Goal: Information Seeking & Learning: Learn about a topic

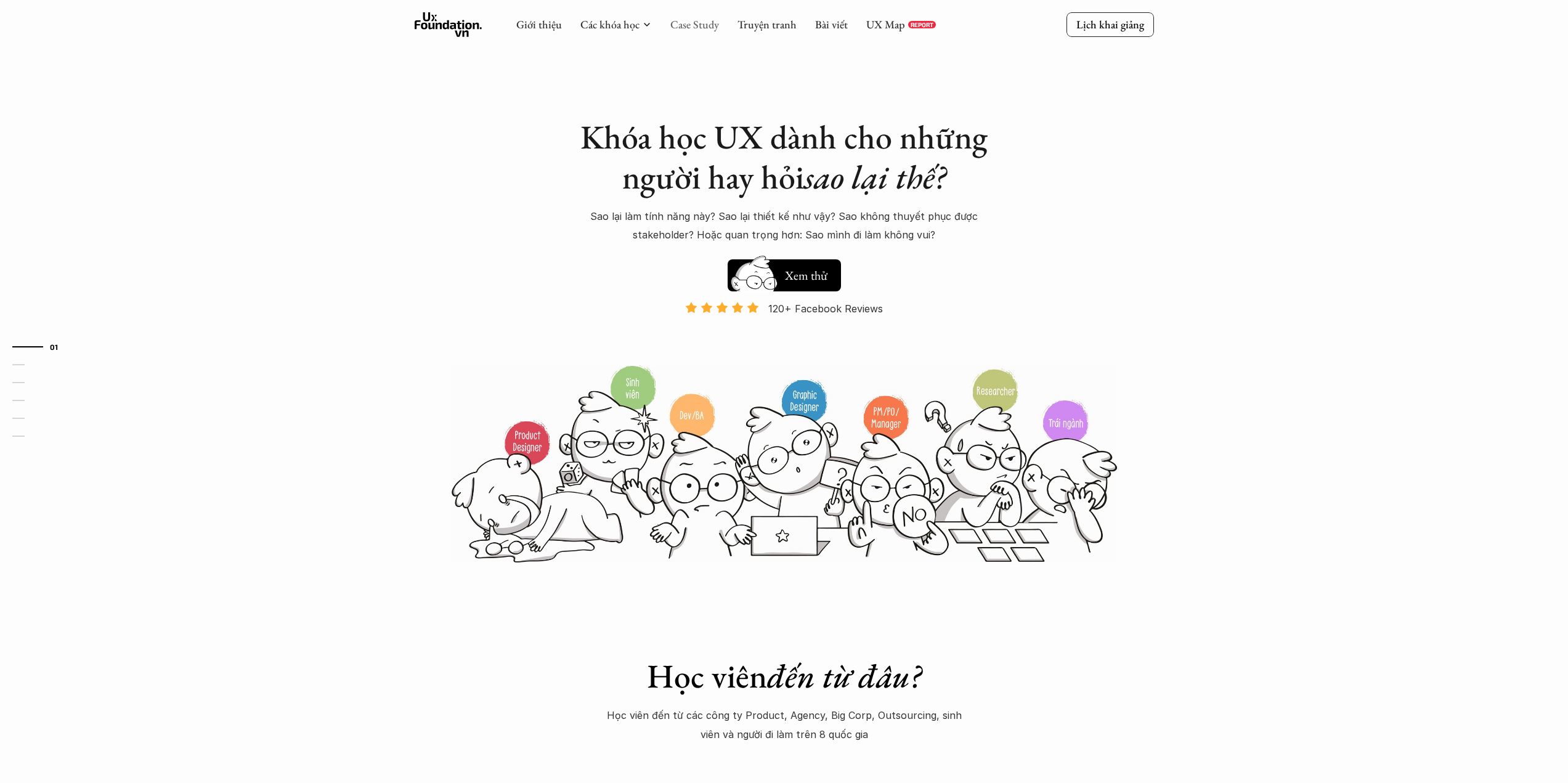
click at [689, 25] on link "Case Study" at bounding box center [694, 24] width 49 height 14
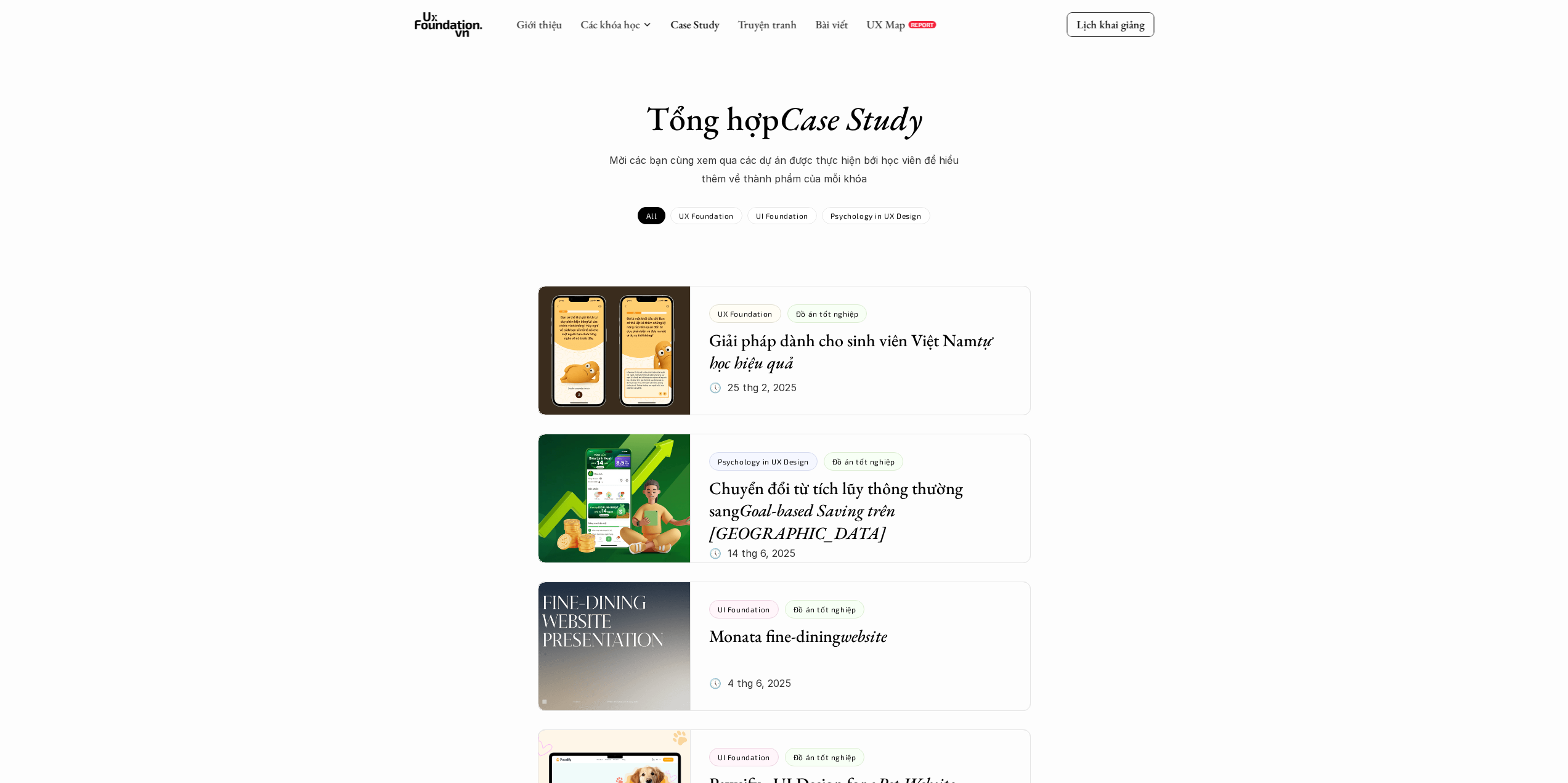
click at [857, 218] on p "Psychology in UX Design" at bounding box center [876, 215] width 91 height 8
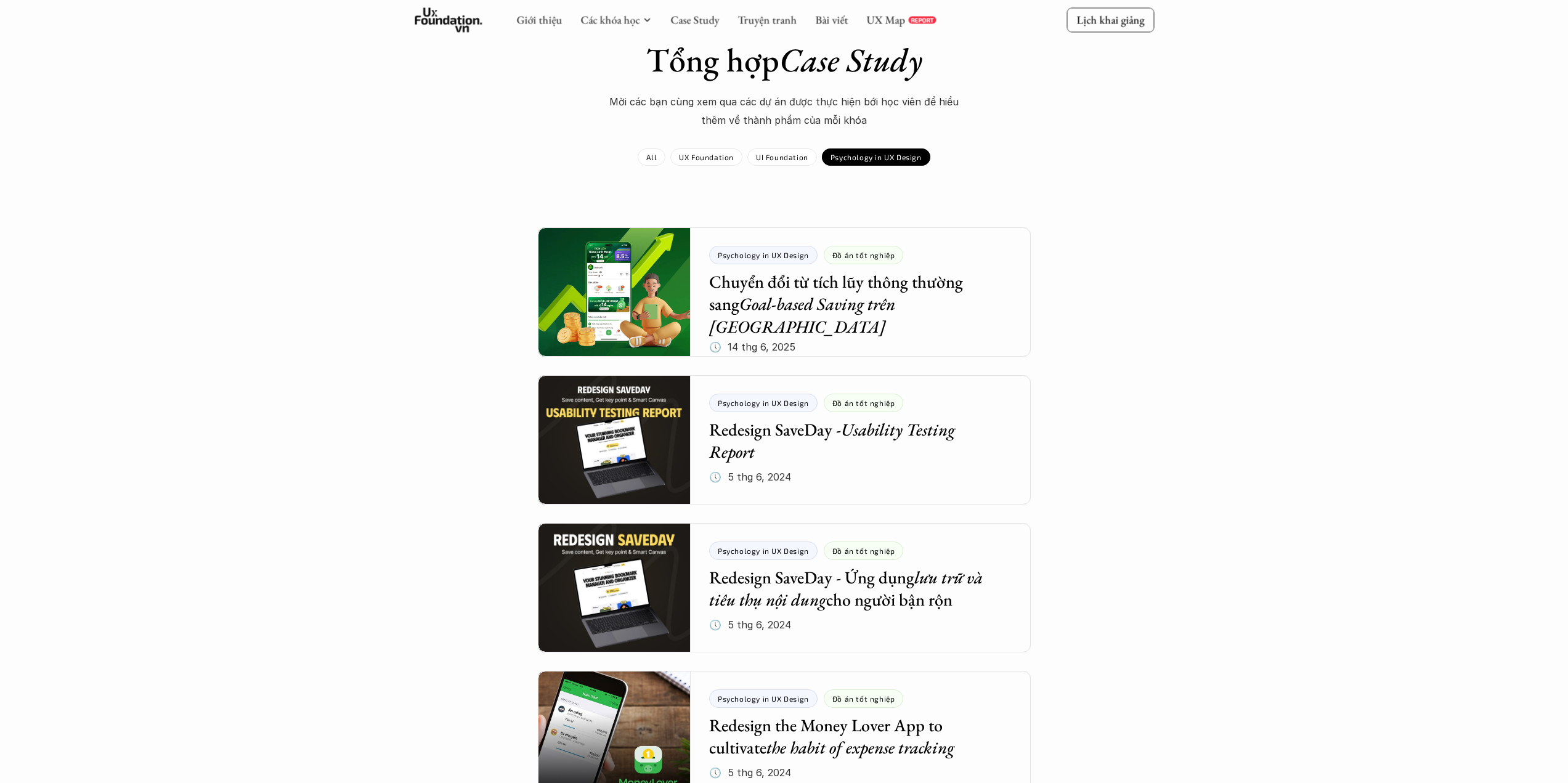
scroll to position [470, 0]
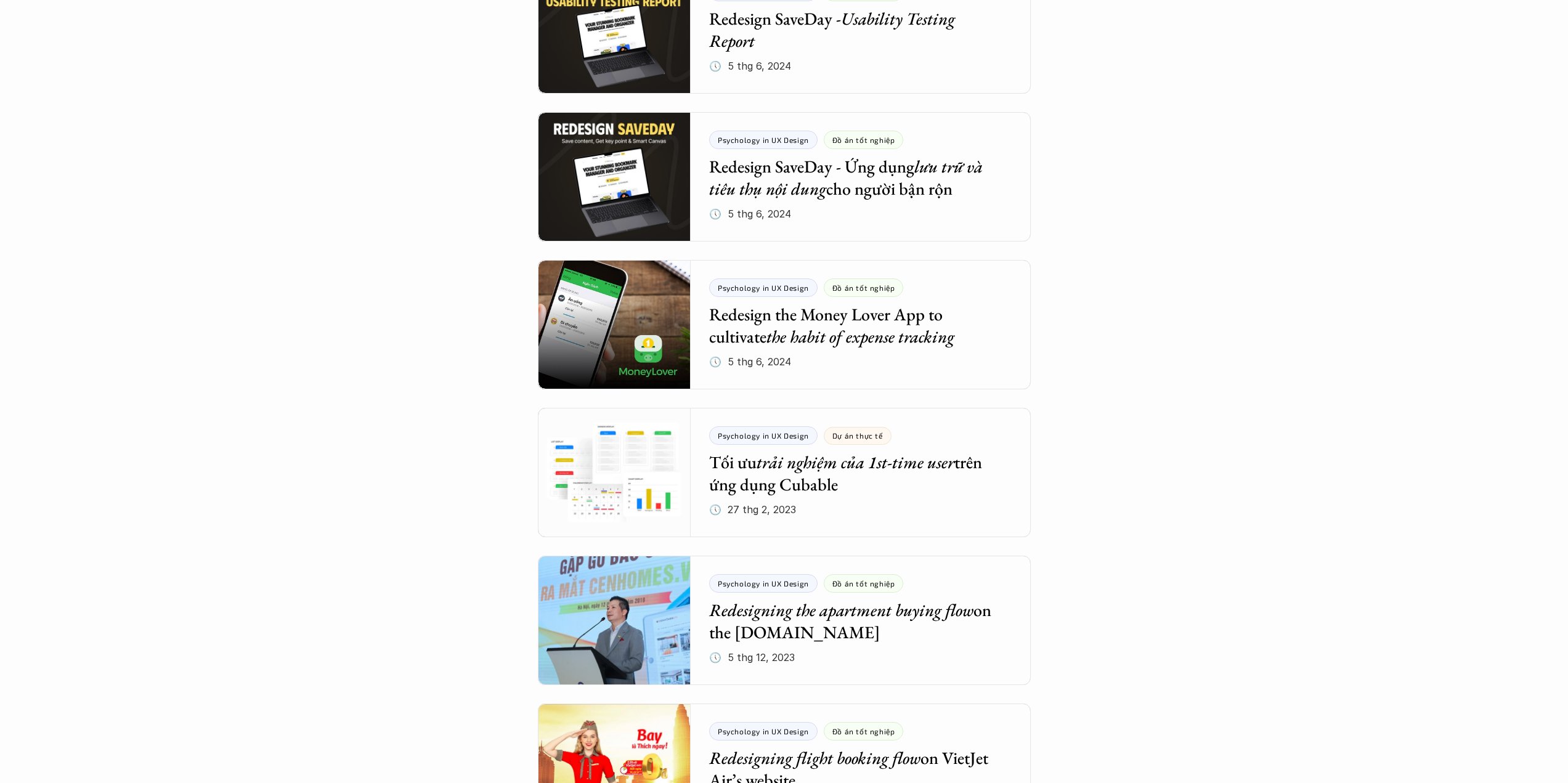
click at [1122, 271] on div "Tổng hợp Case Study Mời các bạn cùng xem qua các dự án được thực hiện bới học v…" at bounding box center [784, 453] width 715 height 1647
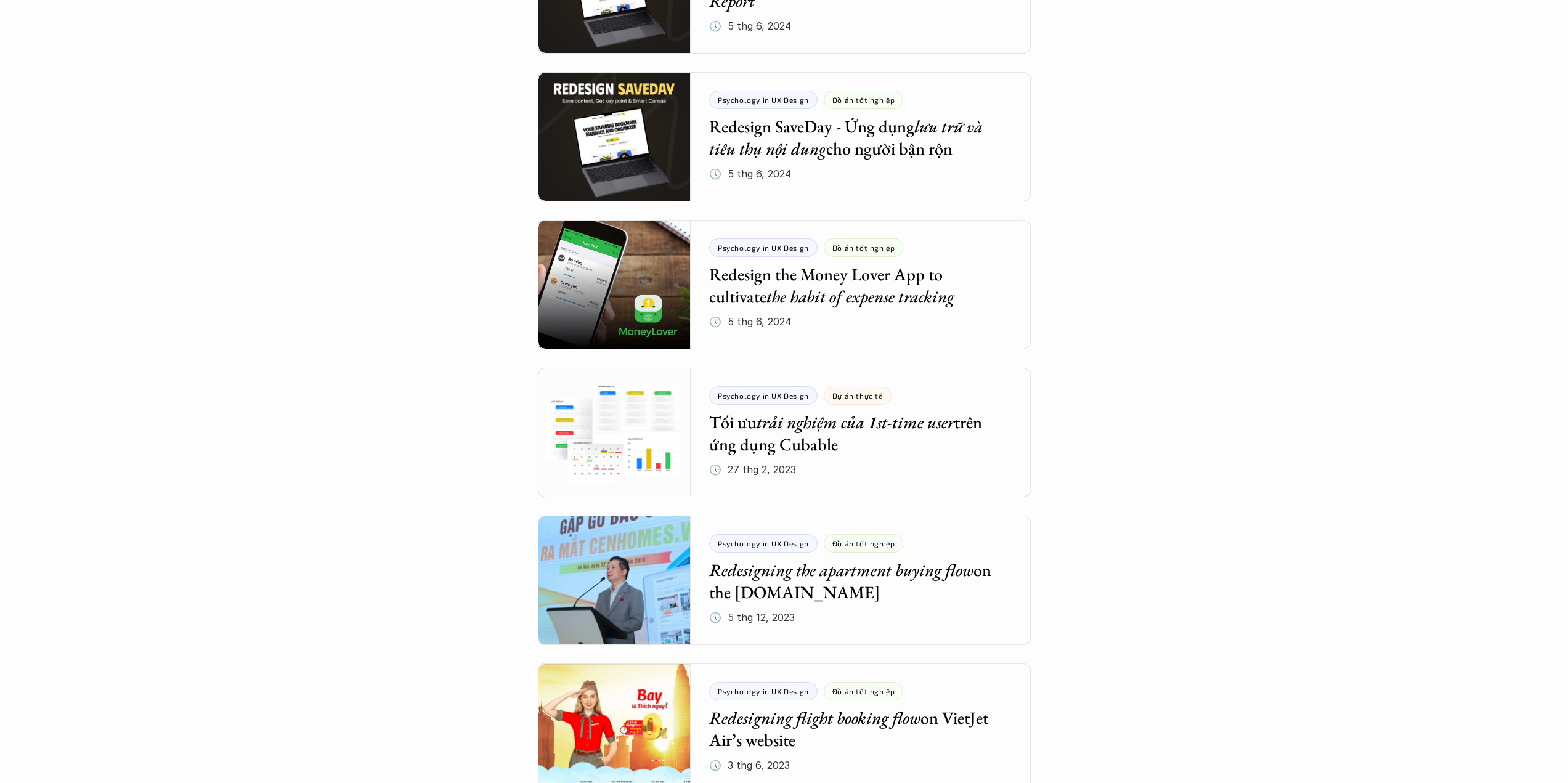
scroll to position [59, 0]
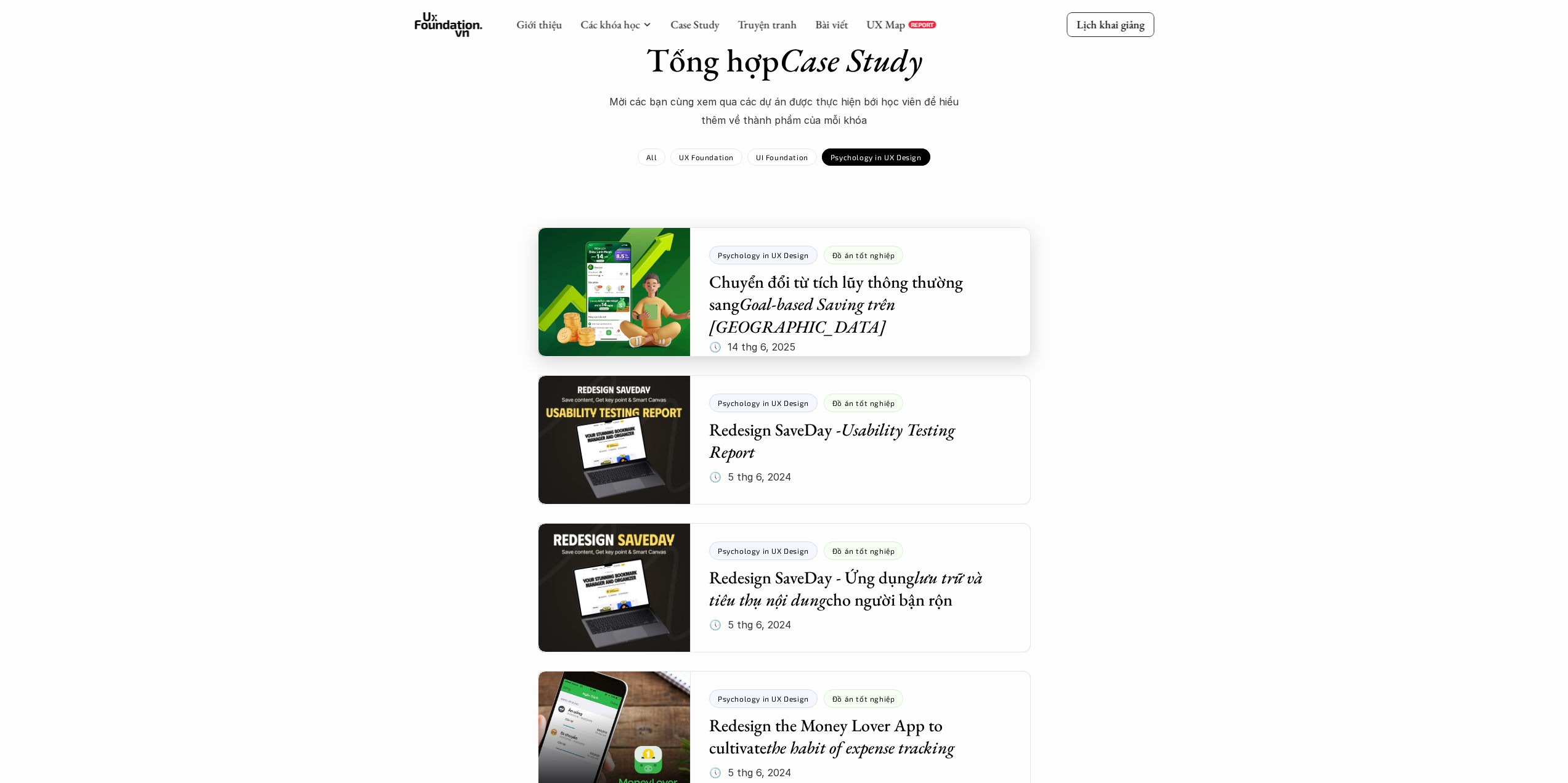
click at [647, 315] on div at bounding box center [784, 292] width 493 height 130
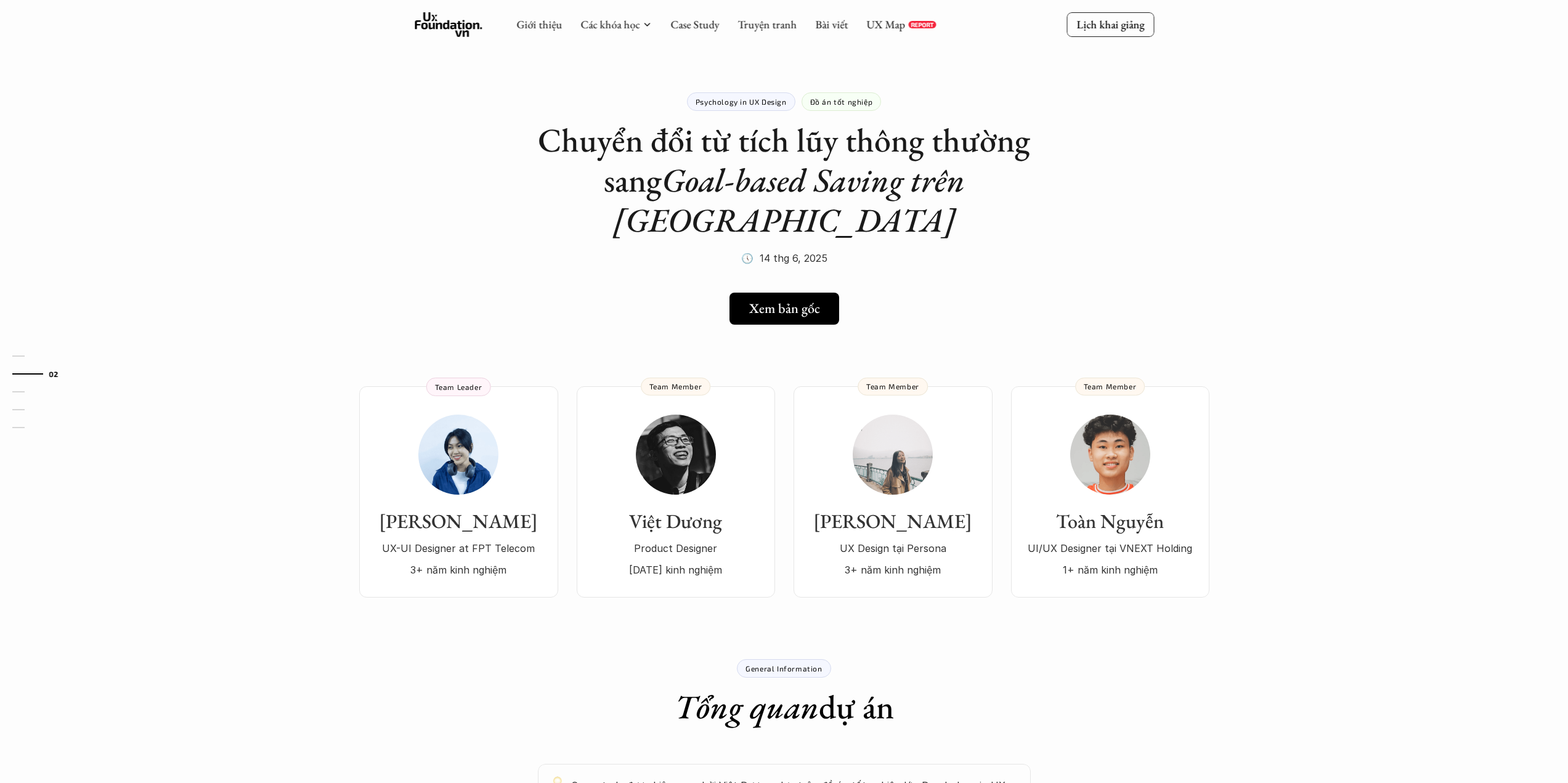
click at [691, 27] on link "Case Study" at bounding box center [694, 24] width 49 height 14
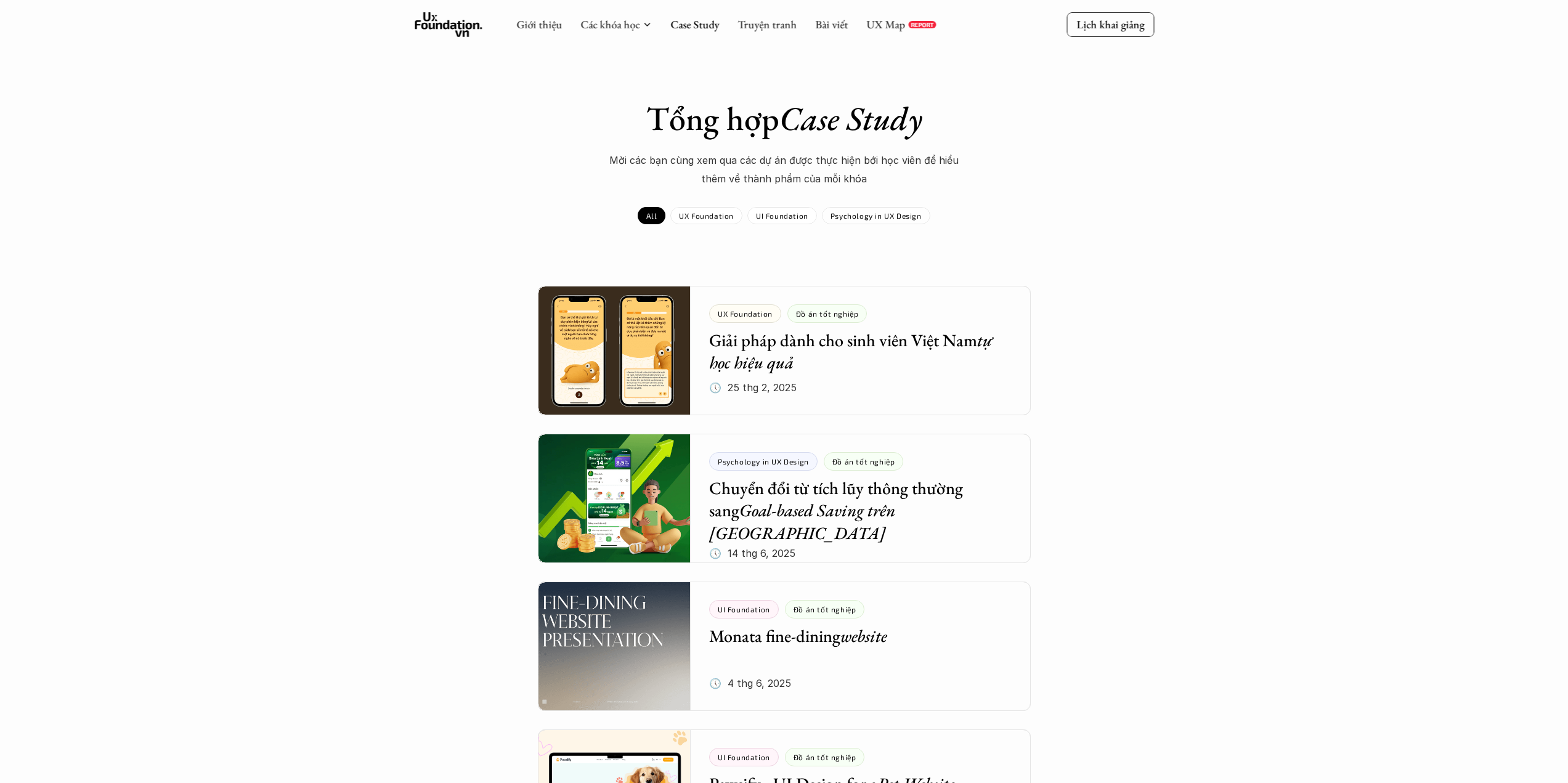
click at [887, 210] on div "Psychology in UX Design" at bounding box center [876, 216] width 108 height 17
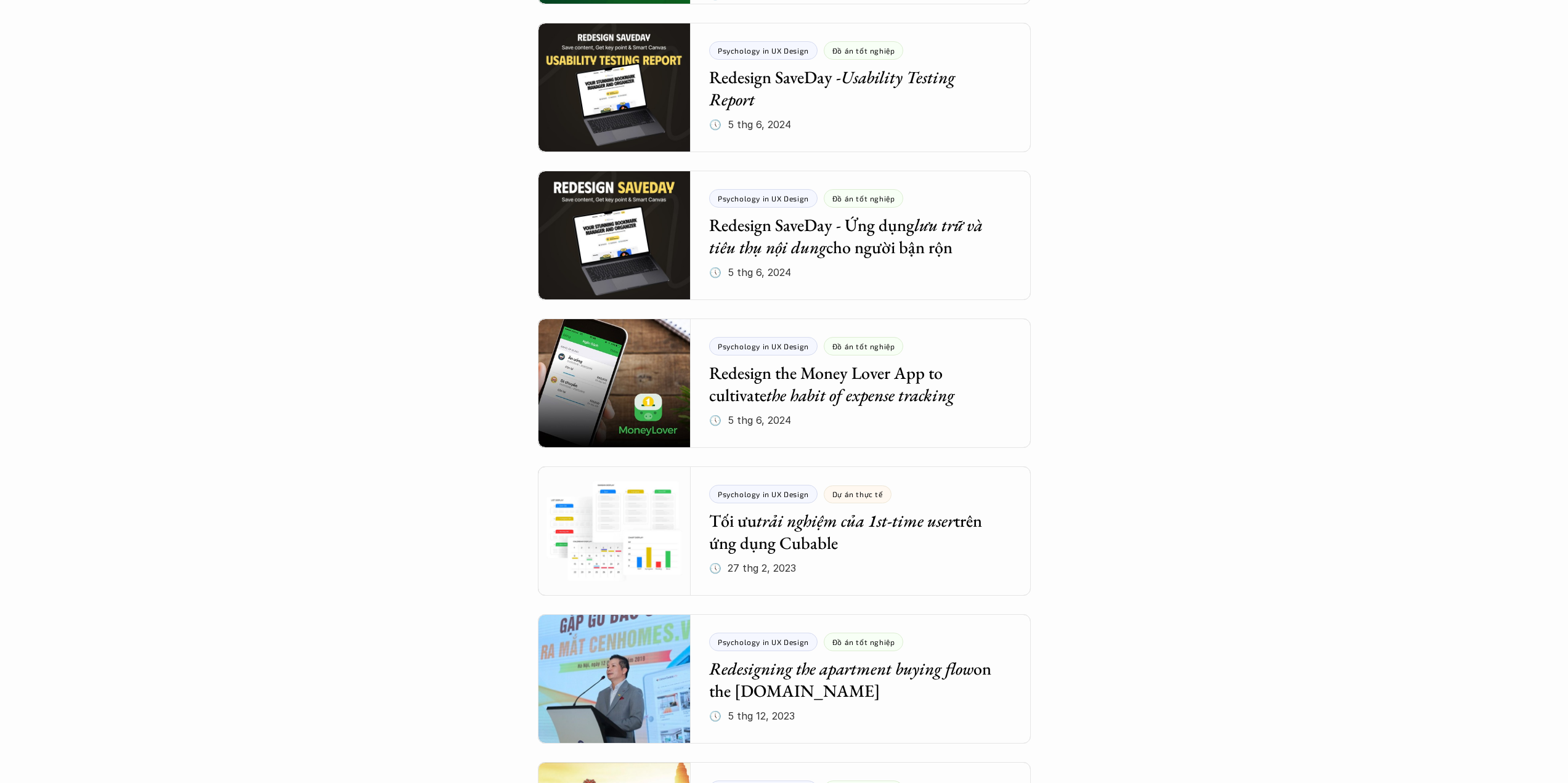
scroll to position [821, 0]
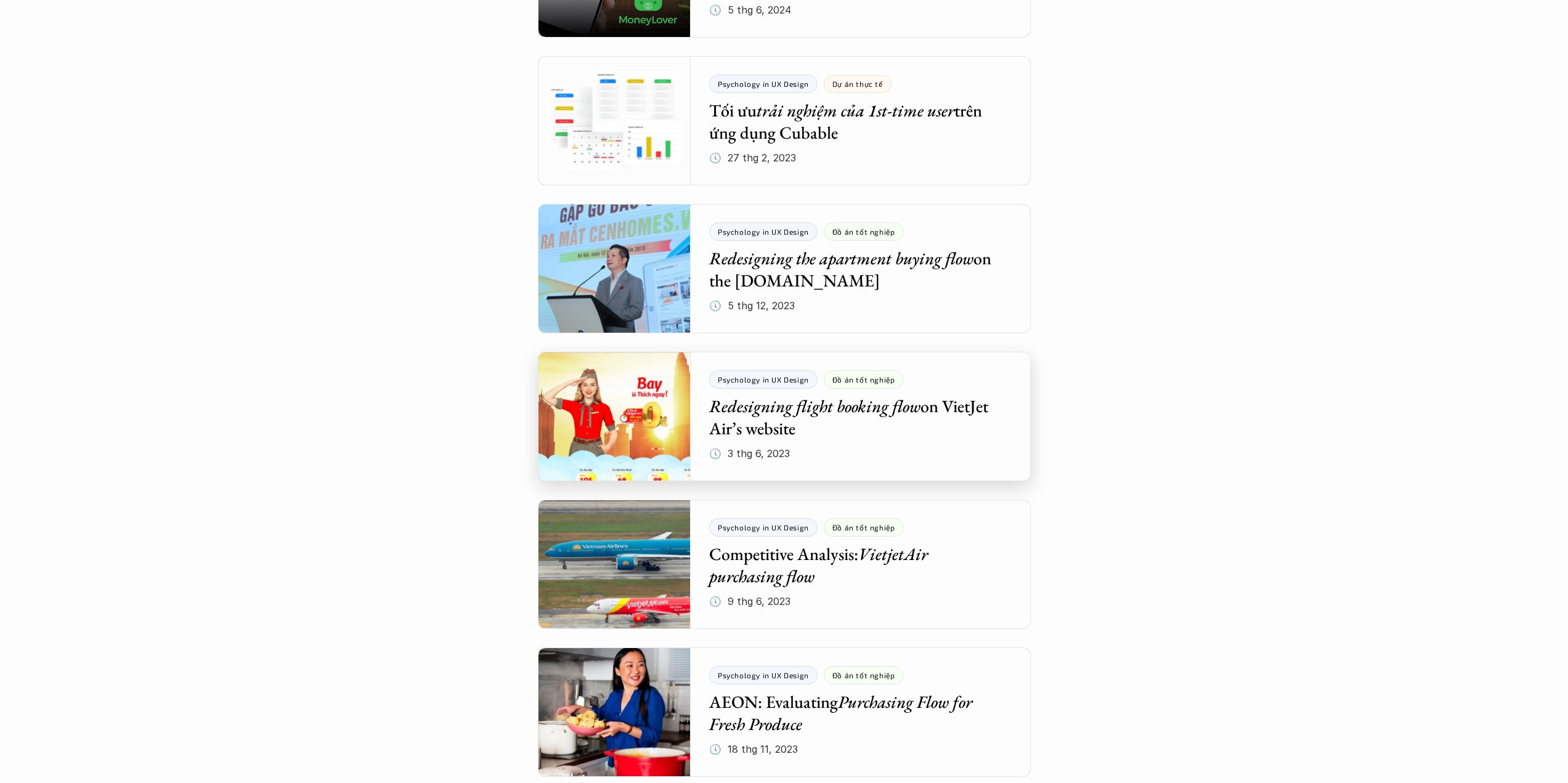
click at [937, 411] on div at bounding box center [784, 416] width 493 height 130
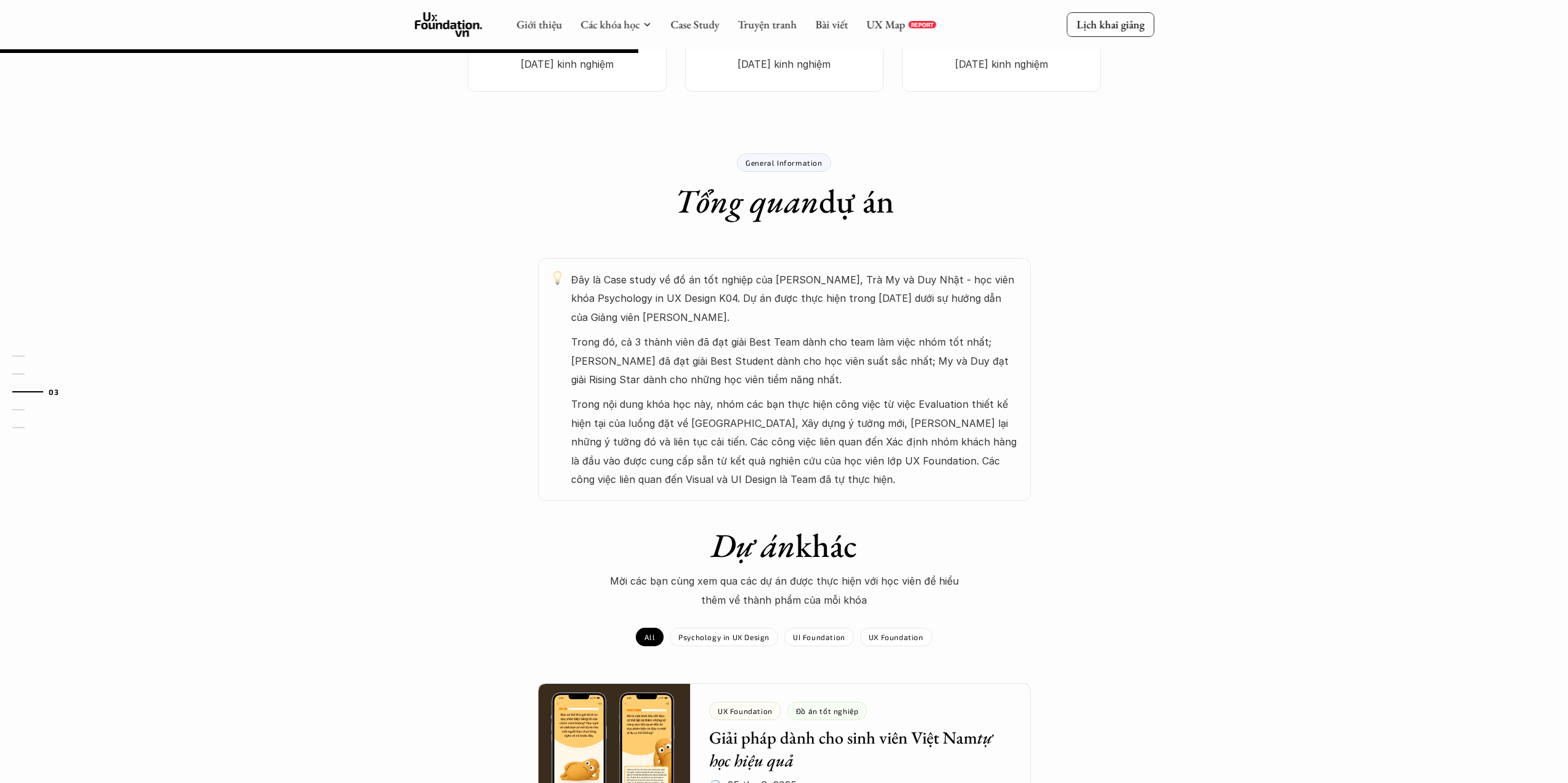
scroll to position [757, 0]
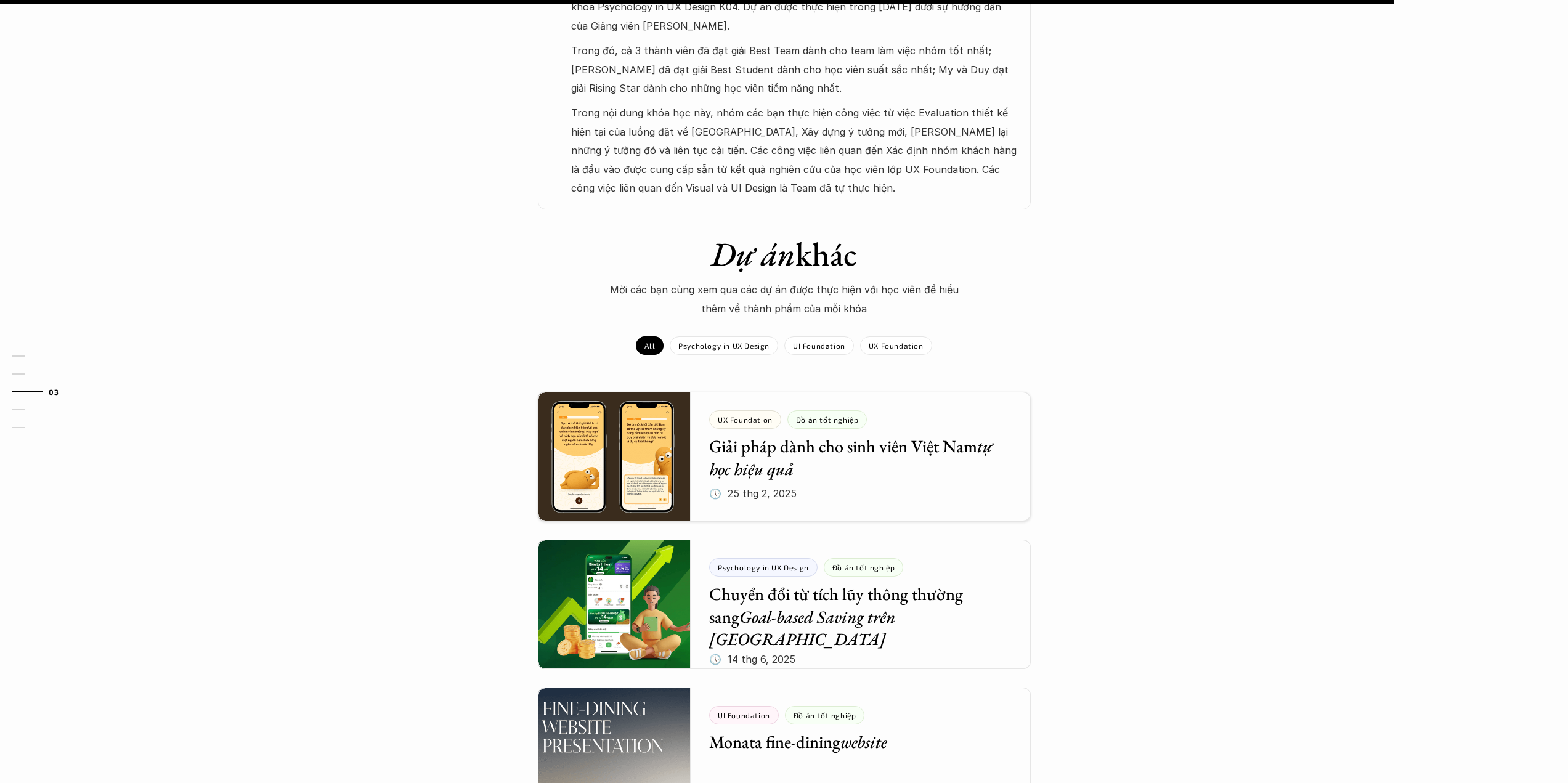
click at [904, 352] on div "UX Foundation" at bounding box center [896, 345] width 72 height 18
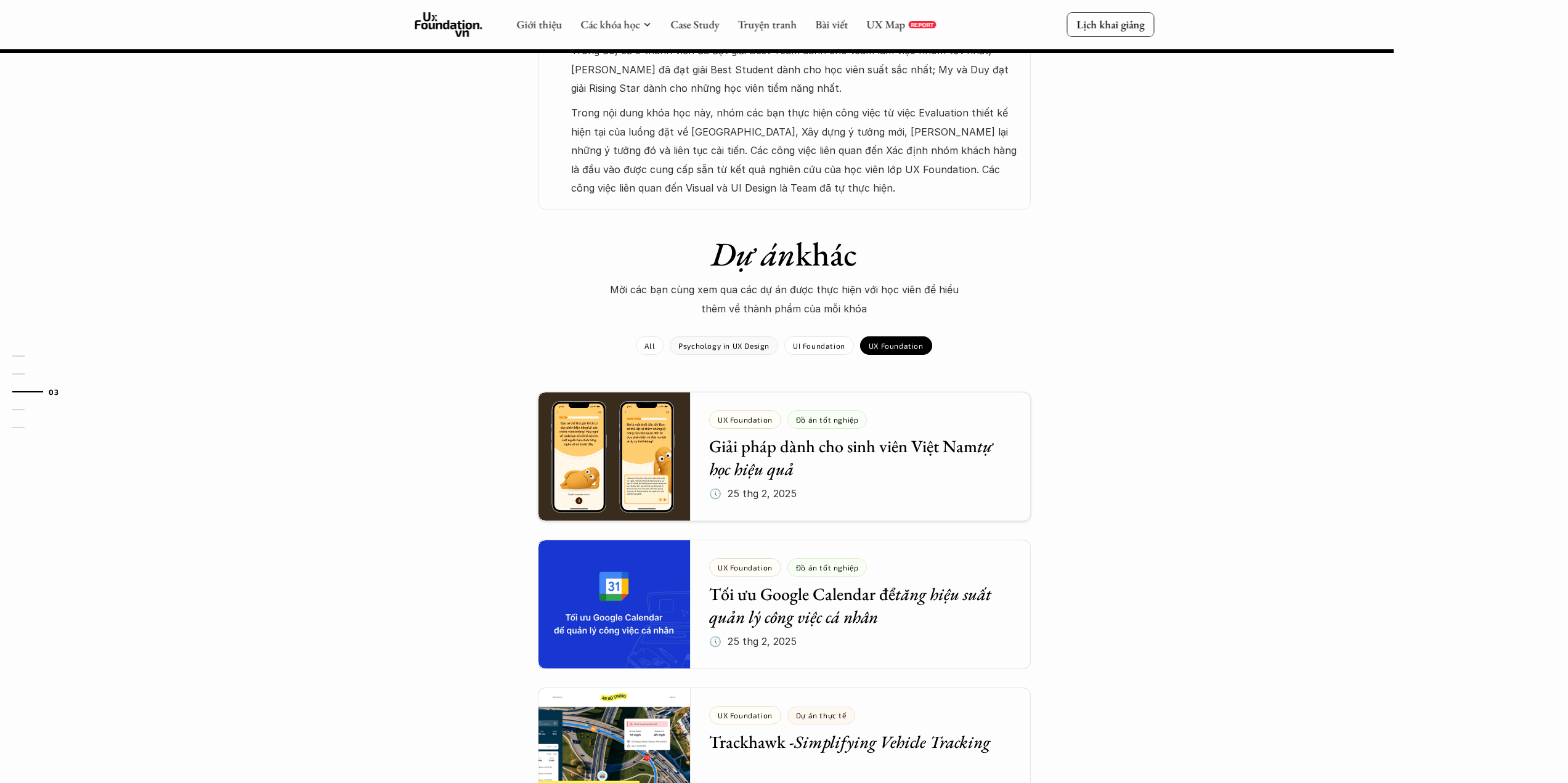
click at [726, 329] on div "All Psychology in UX Design UI Foundation UX Foundation" at bounding box center [784, 339] width 296 height 31
click at [730, 339] on div "Psychology in UX Design" at bounding box center [724, 345] width 108 height 18
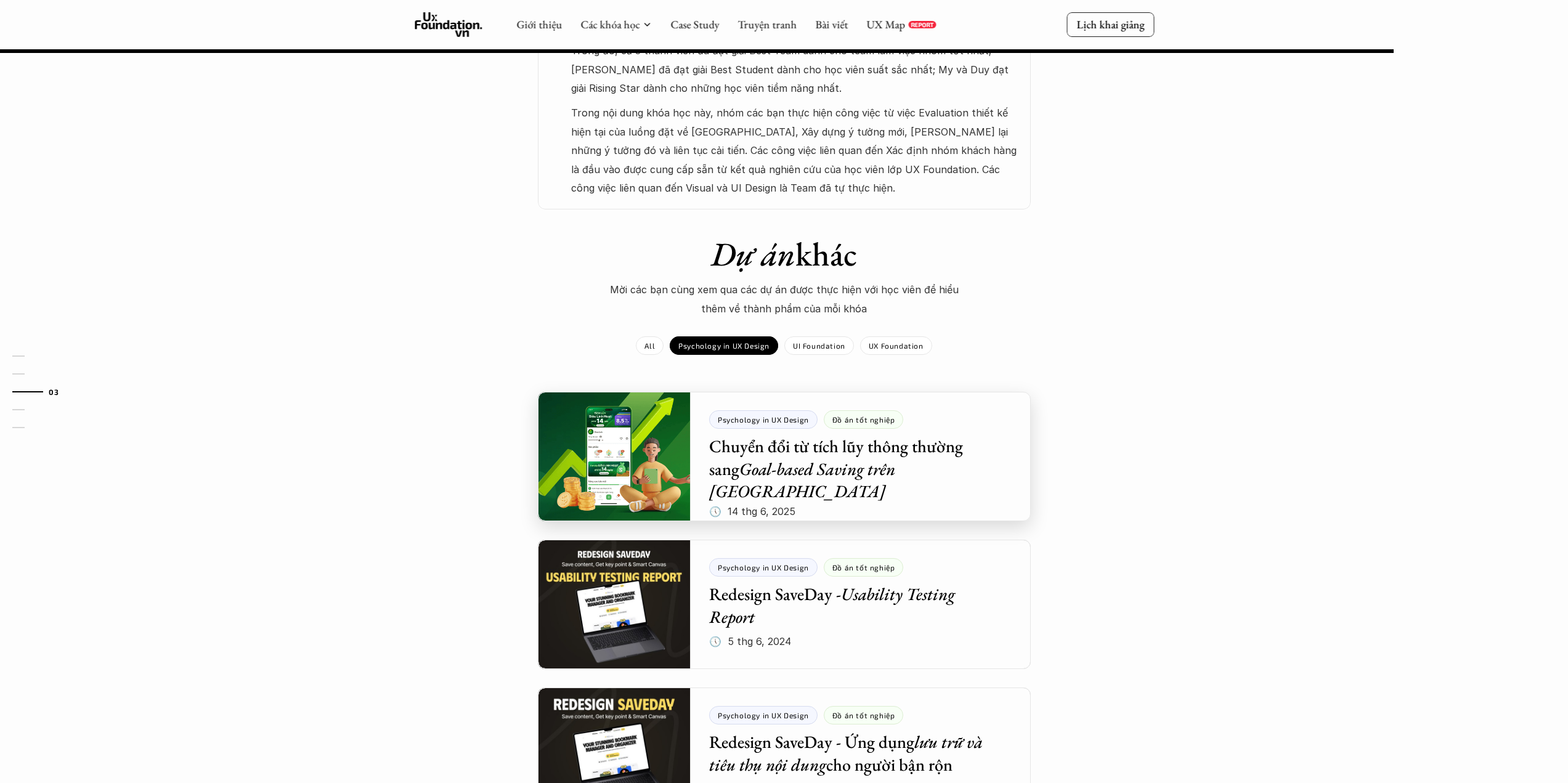
click at [775, 461] on div at bounding box center [784, 457] width 493 height 130
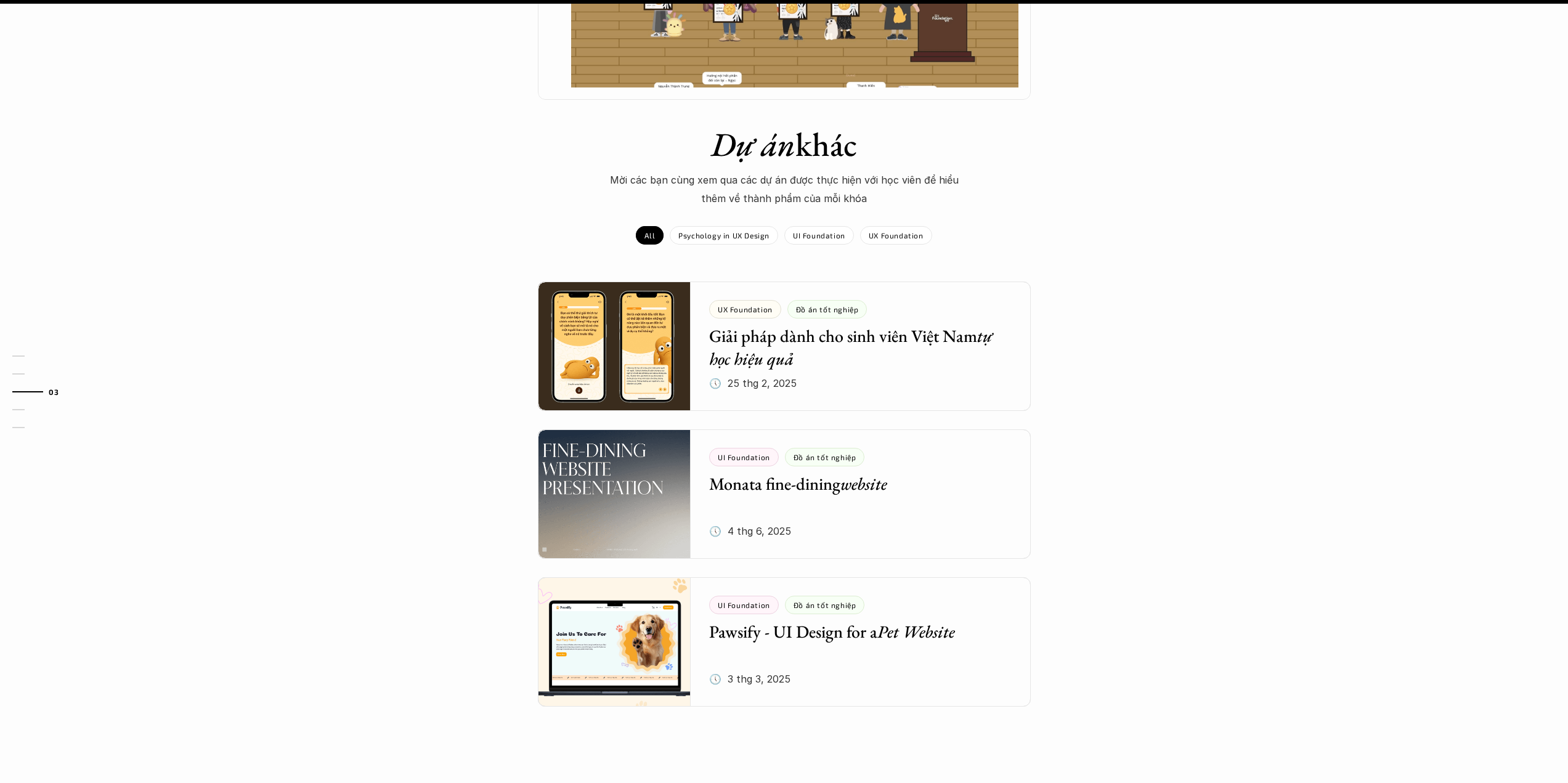
scroll to position [822, 0]
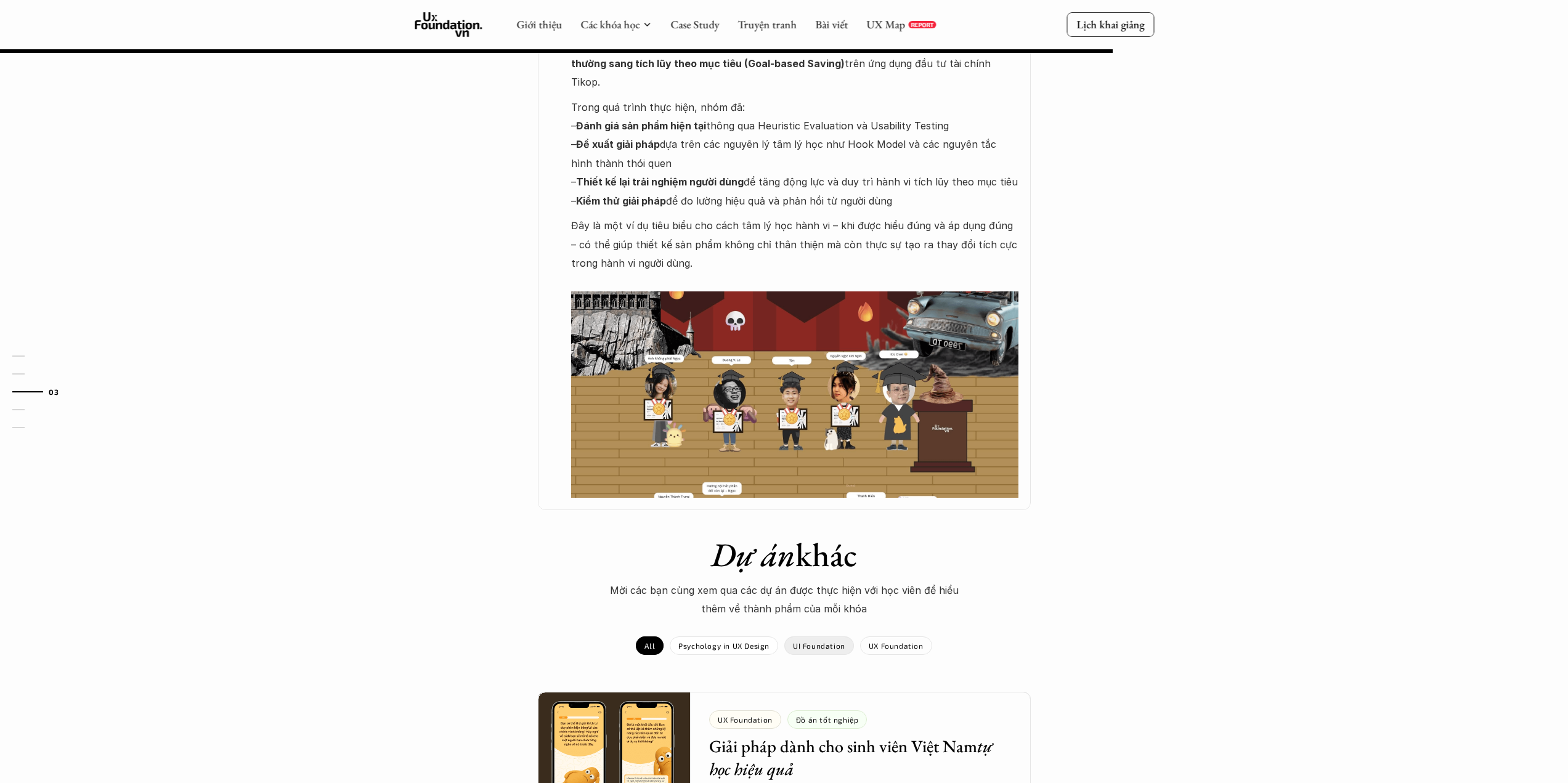
click at [758, 642] on p "Psychology in UX Design" at bounding box center [724, 646] width 91 height 8
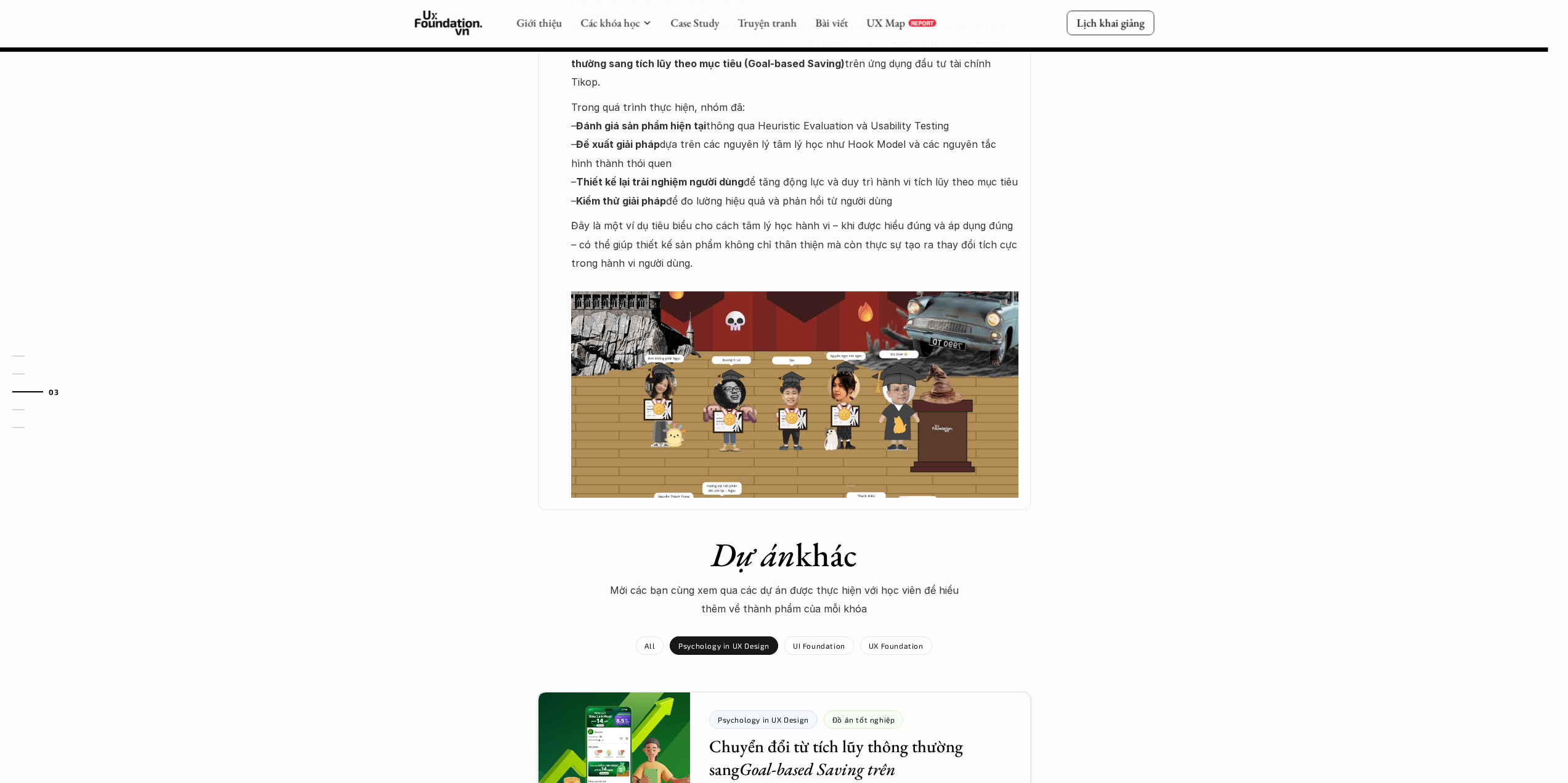
scroll to position [1232, 0]
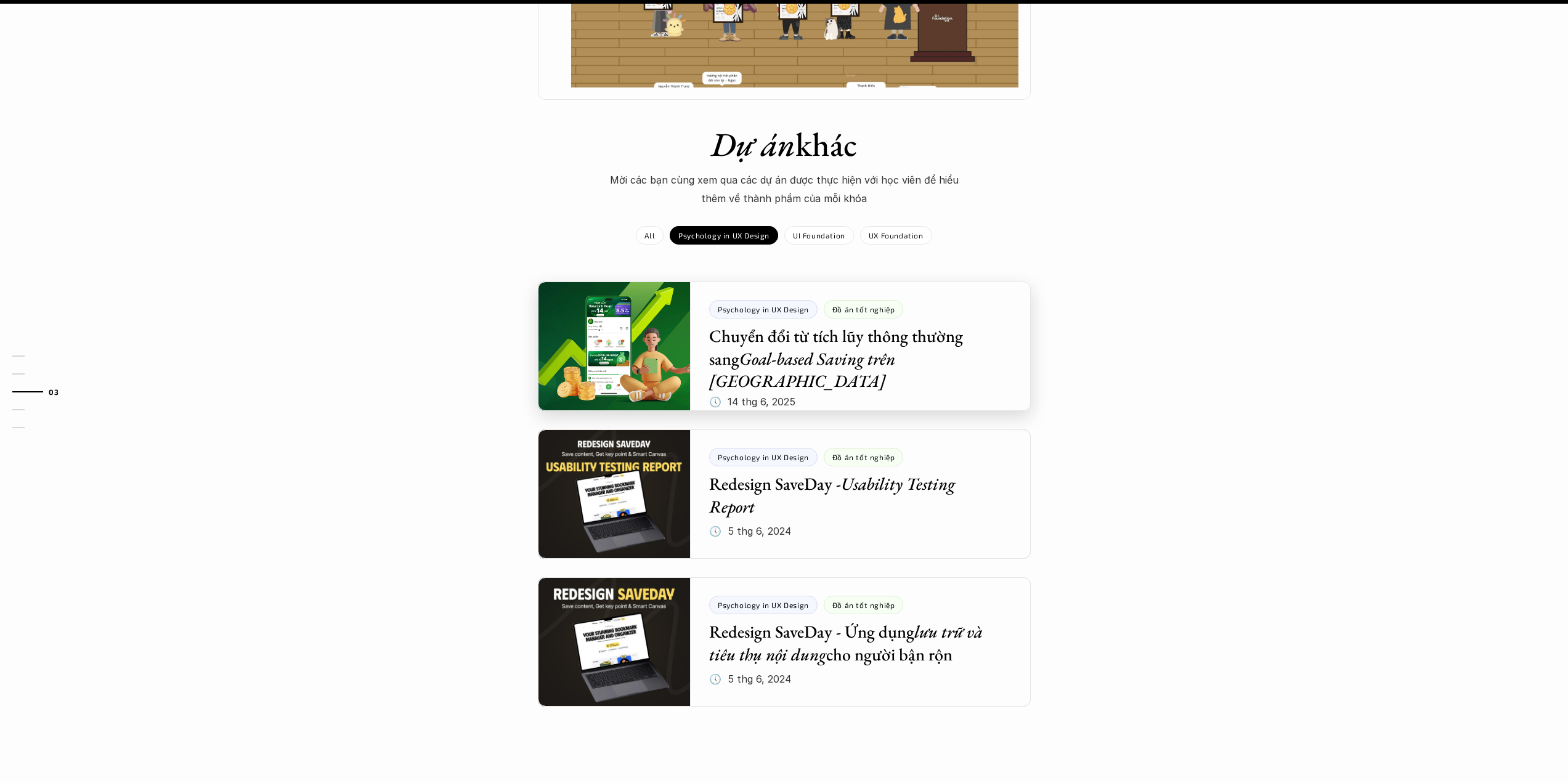
click at [885, 312] on div at bounding box center [784, 346] width 493 height 130
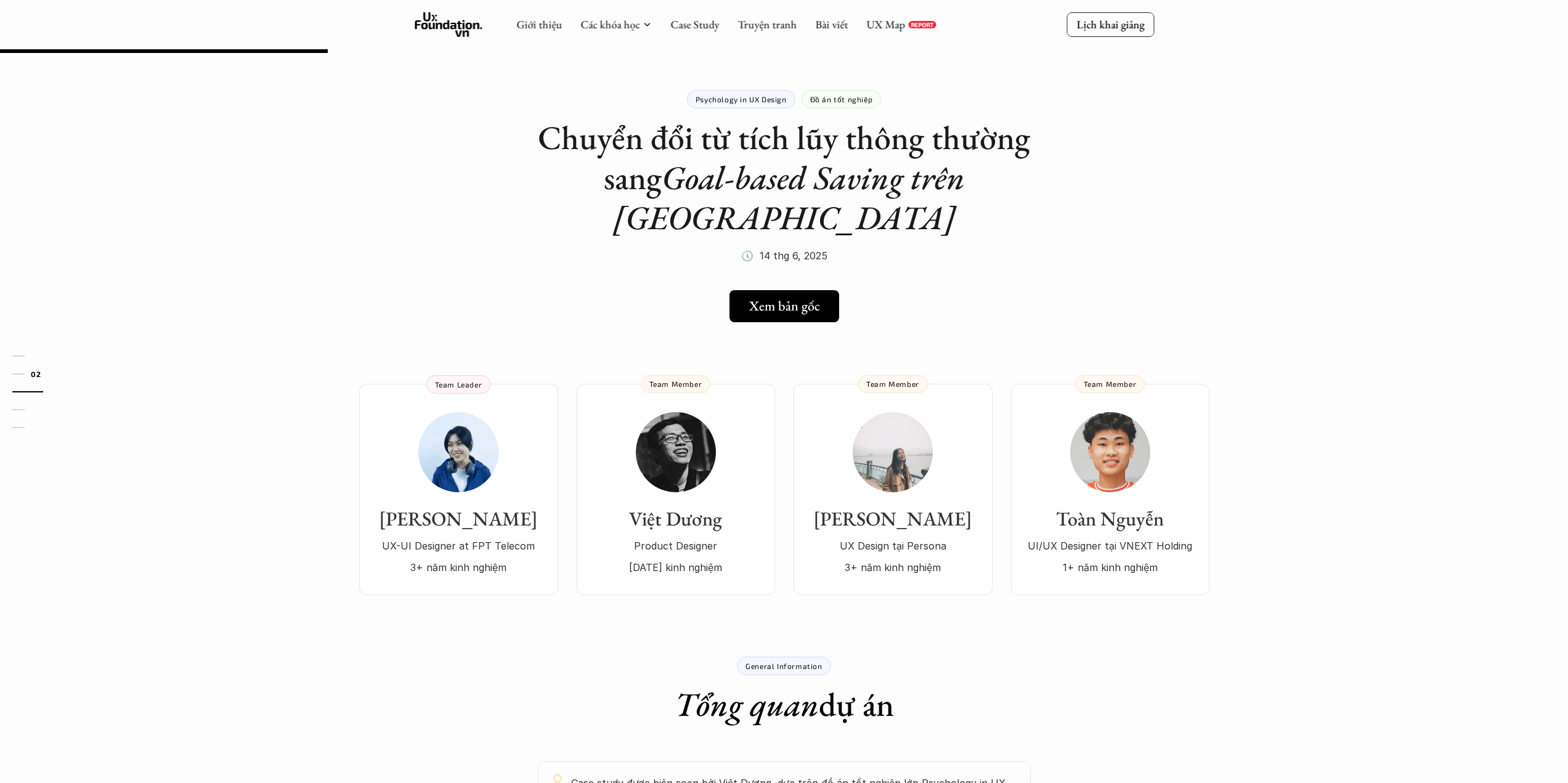
scroll to position [0, 0]
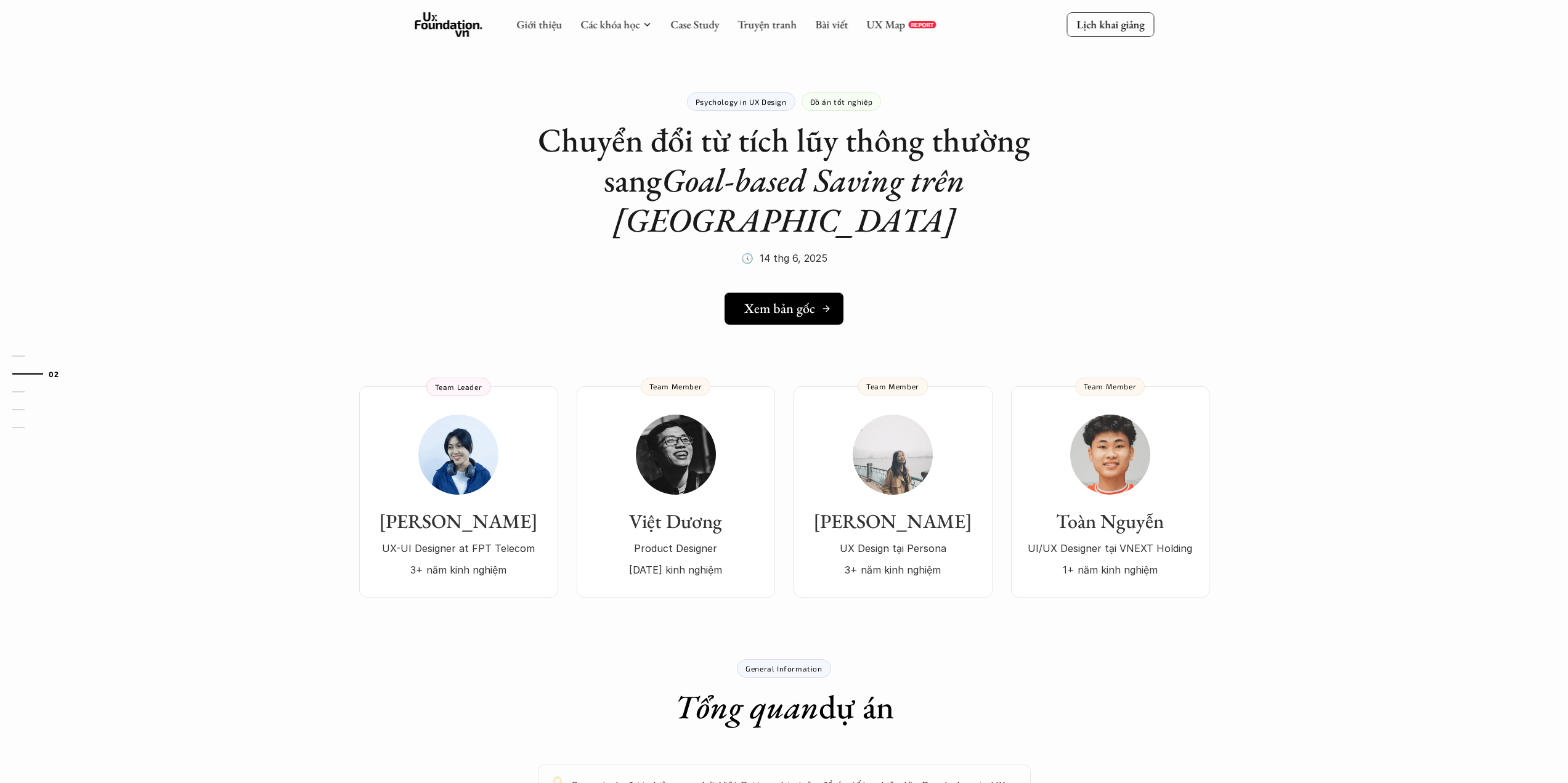
click at [814, 301] on h5 "Xem bản gốc" at bounding box center [780, 309] width 71 height 16
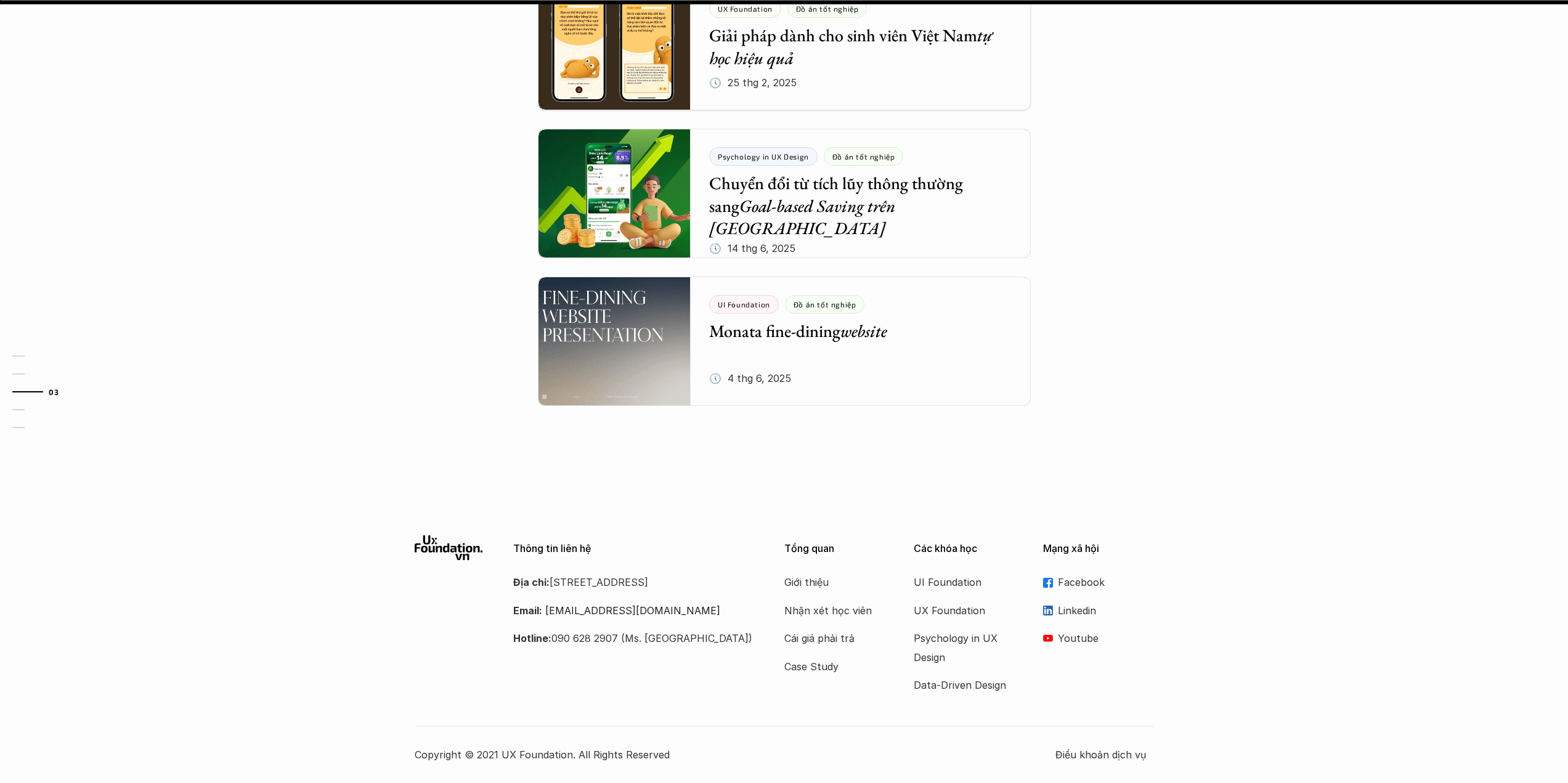
scroll to position [757, 0]
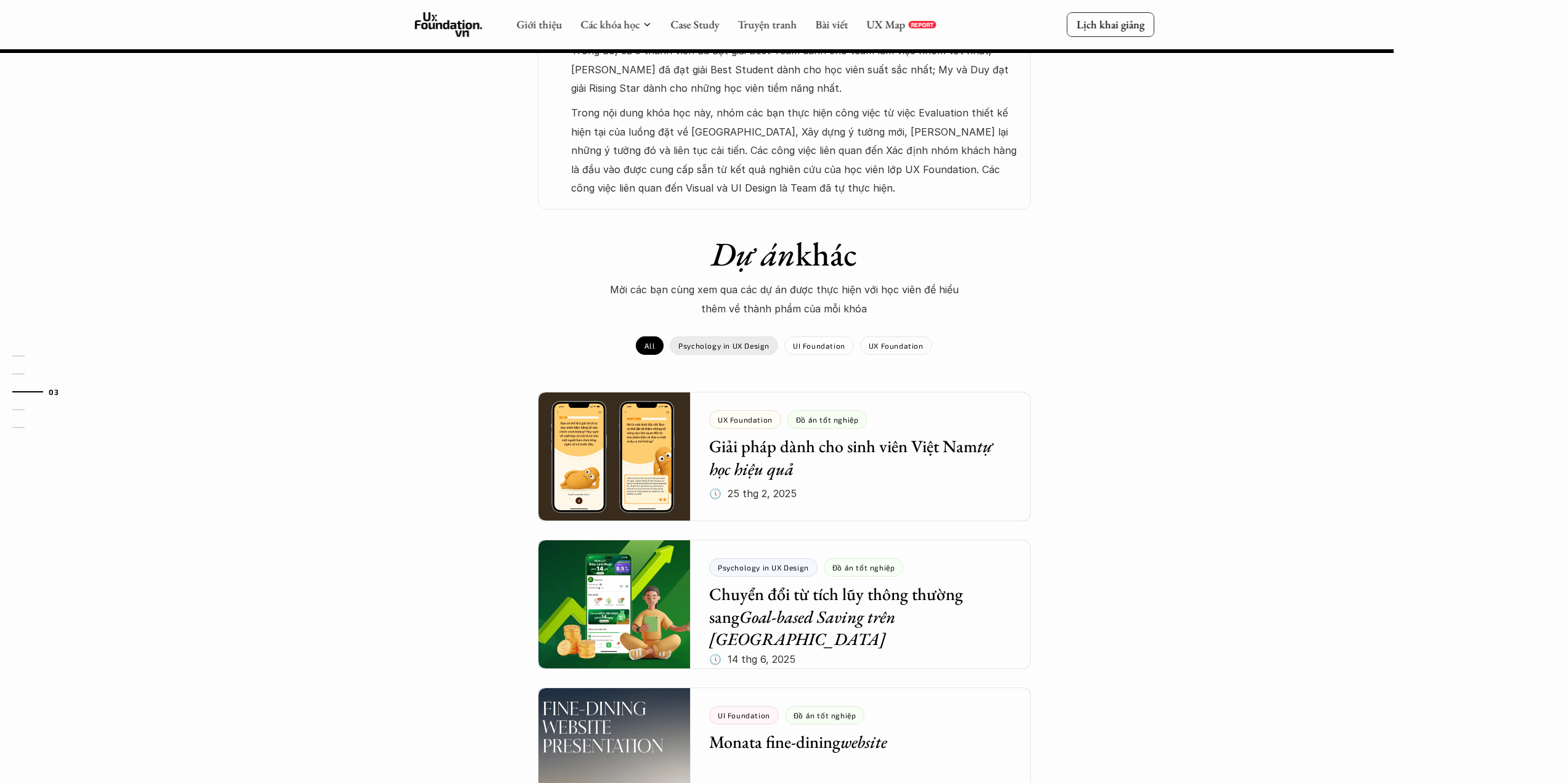
click at [745, 345] on p "Psychology in UX Design" at bounding box center [724, 345] width 91 height 8
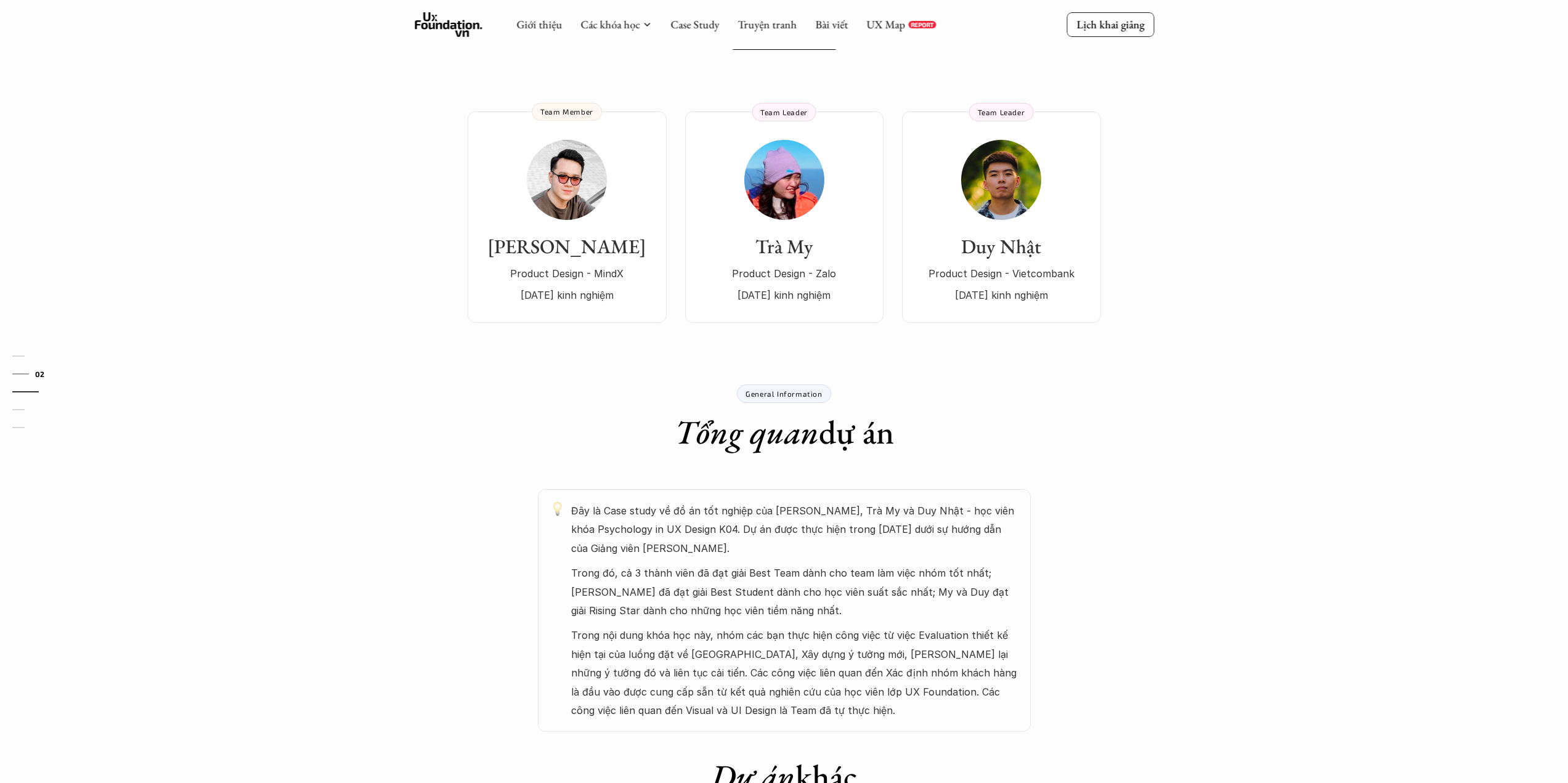
scroll to position [0, 0]
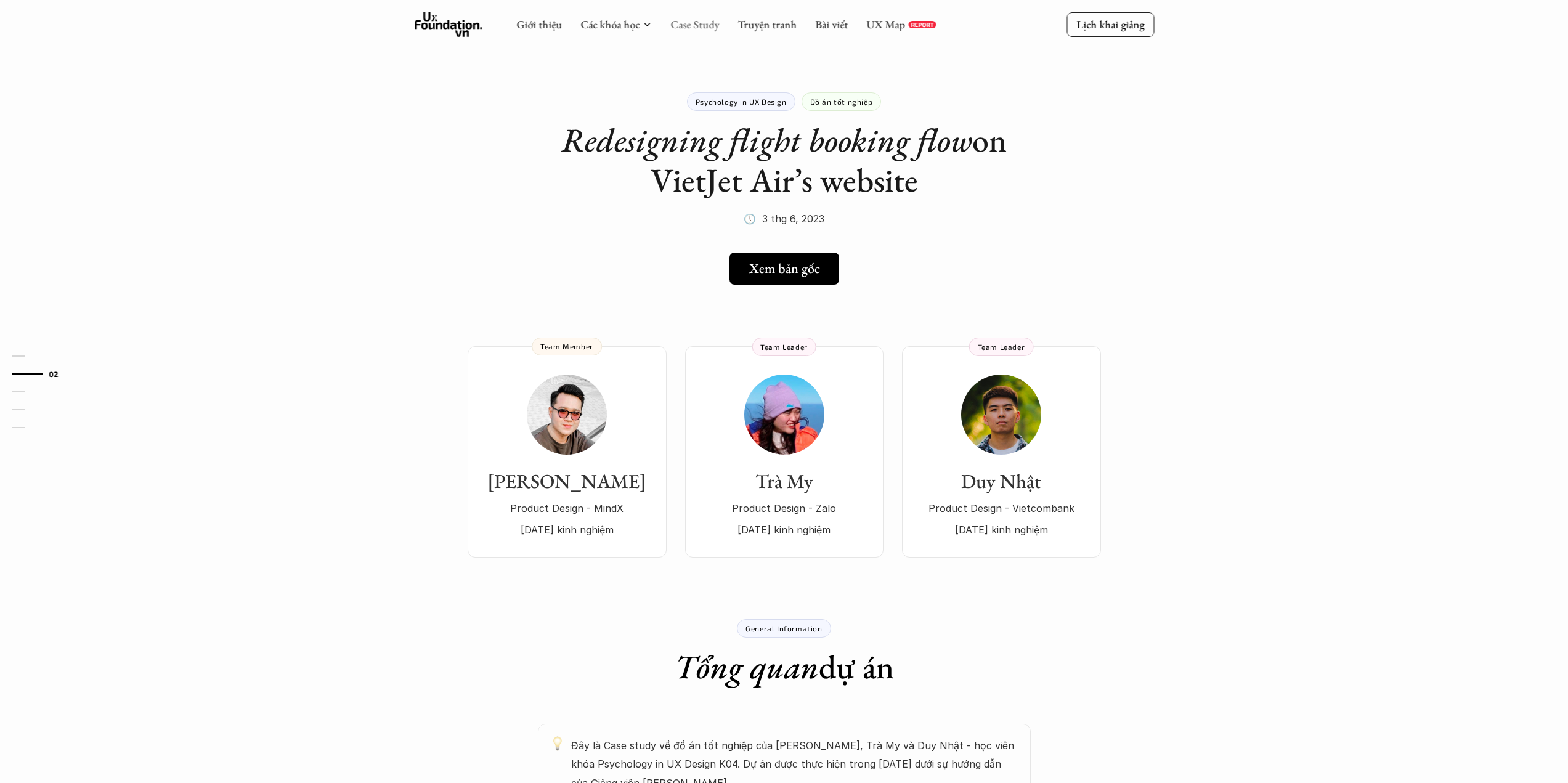
click at [700, 21] on link "Case Study" at bounding box center [694, 24] width 49 height 14
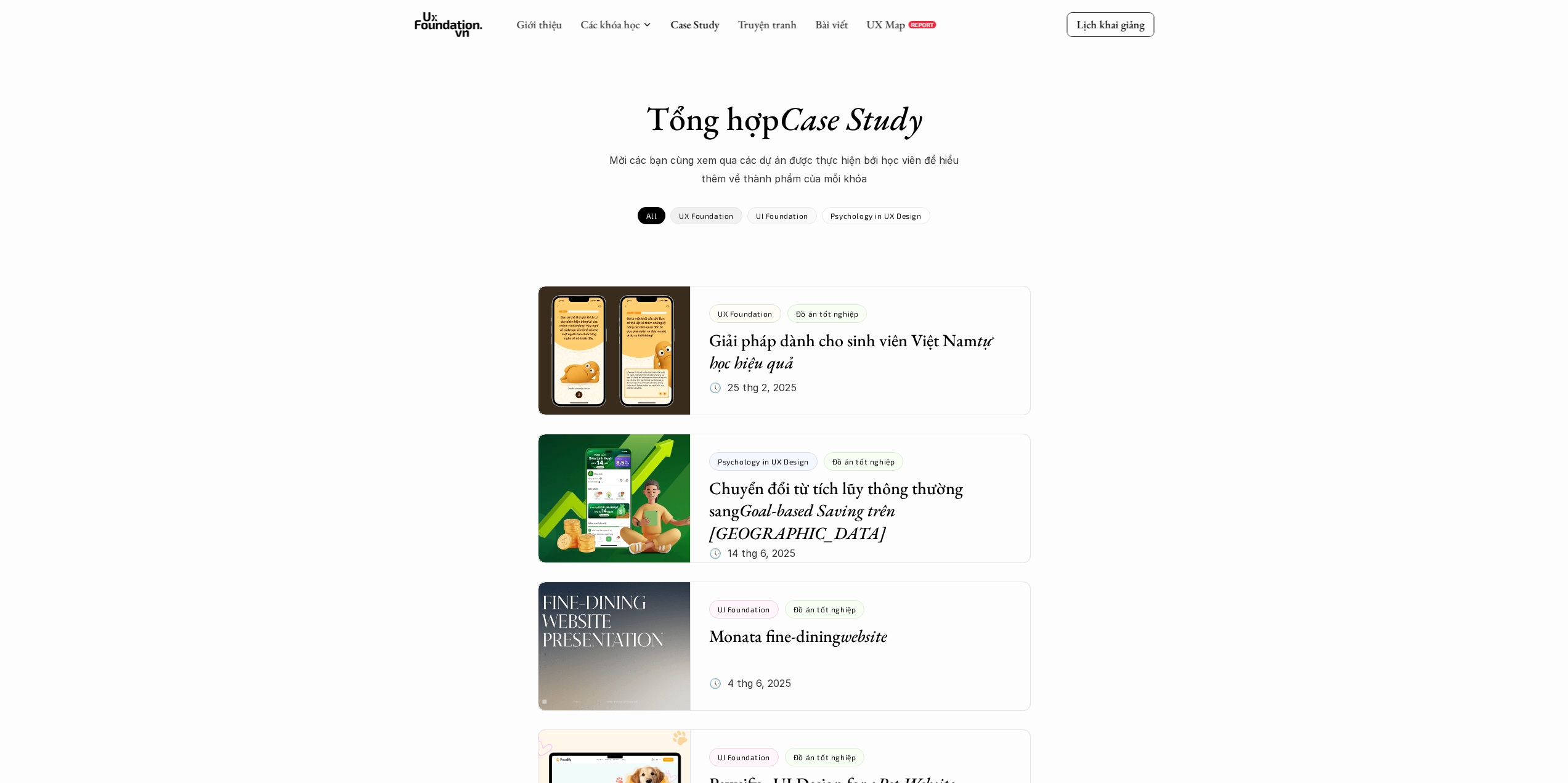
click at [709, 214] on p "UX Foundation" at bounding box center [706, 215] width 55 height 8
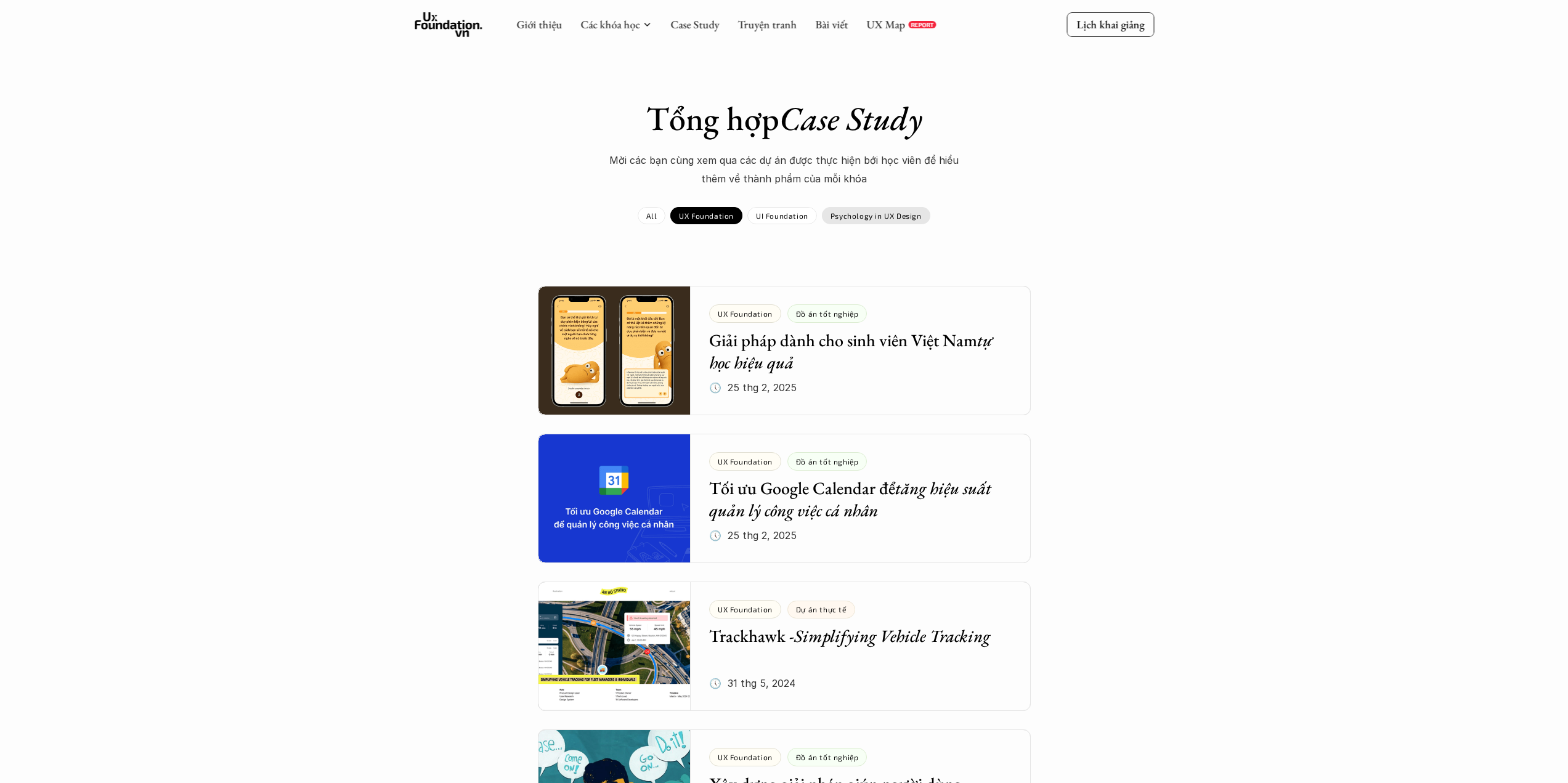
click at [876, 216] on p "Psychology in UX Design" at bounding box center [876, 215] width 91 height 8
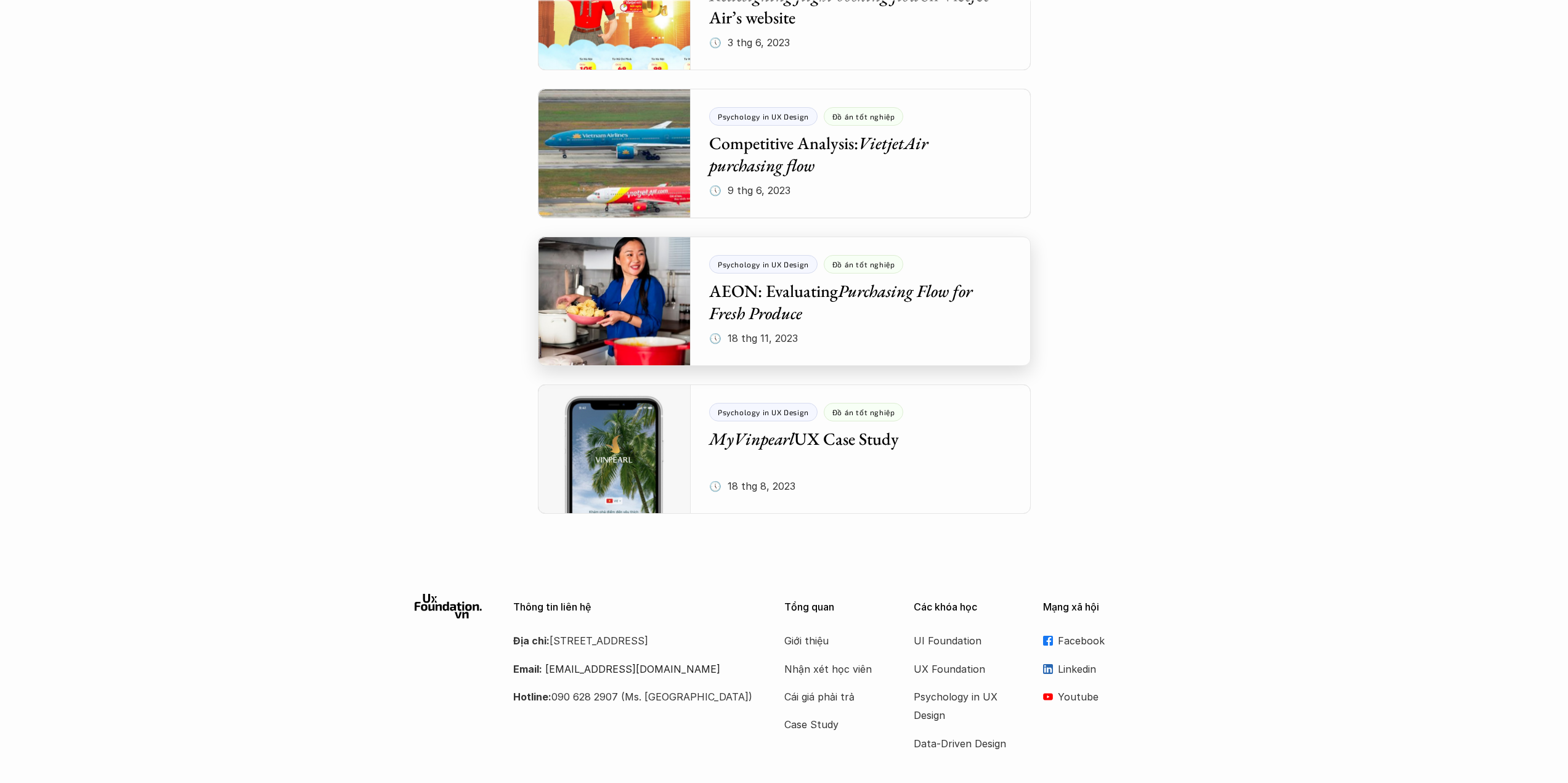
scroll to position [821, 0]
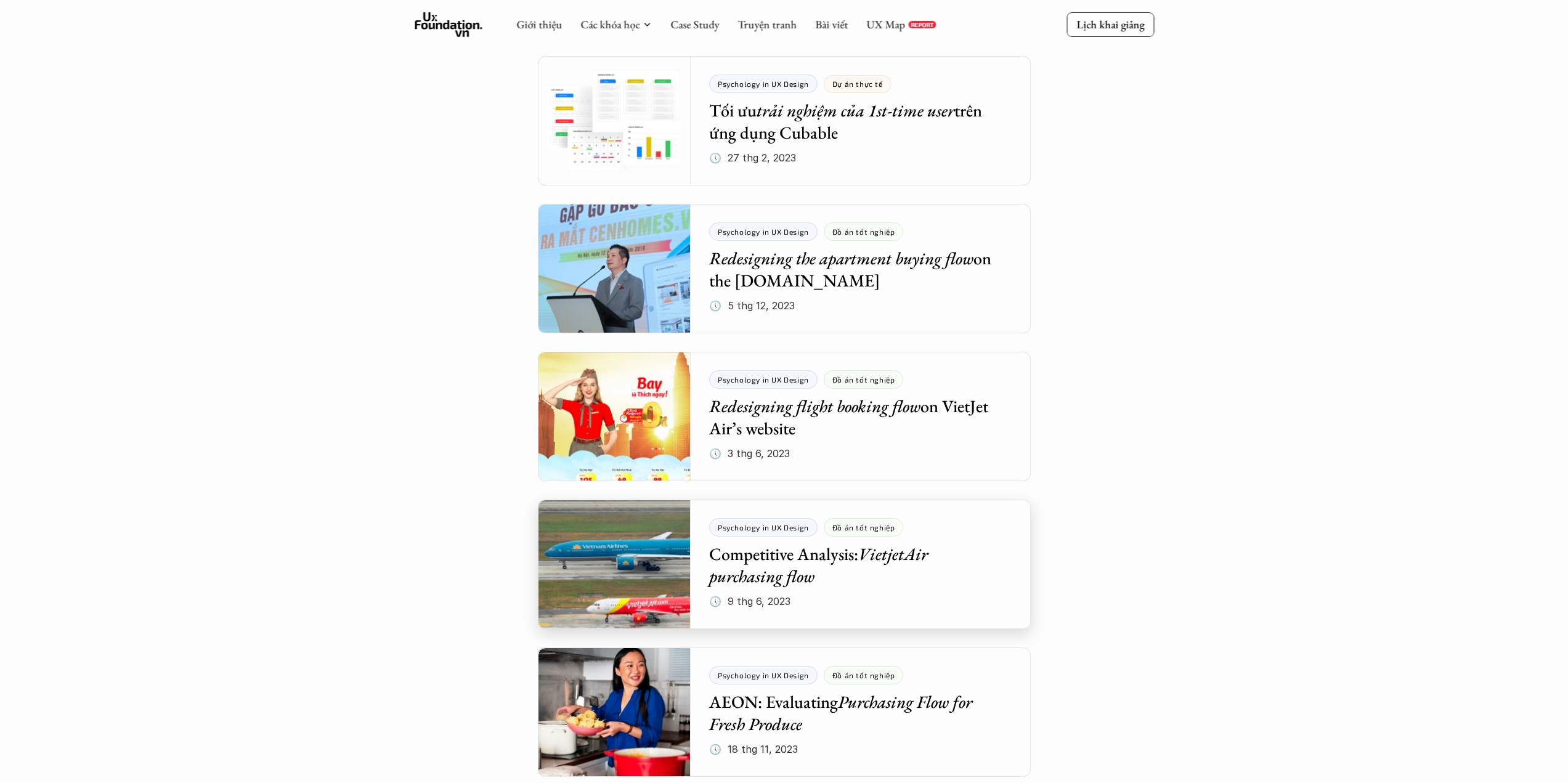
click at [769, 566] on div at bounding box center [784, 564] width 493 height 130
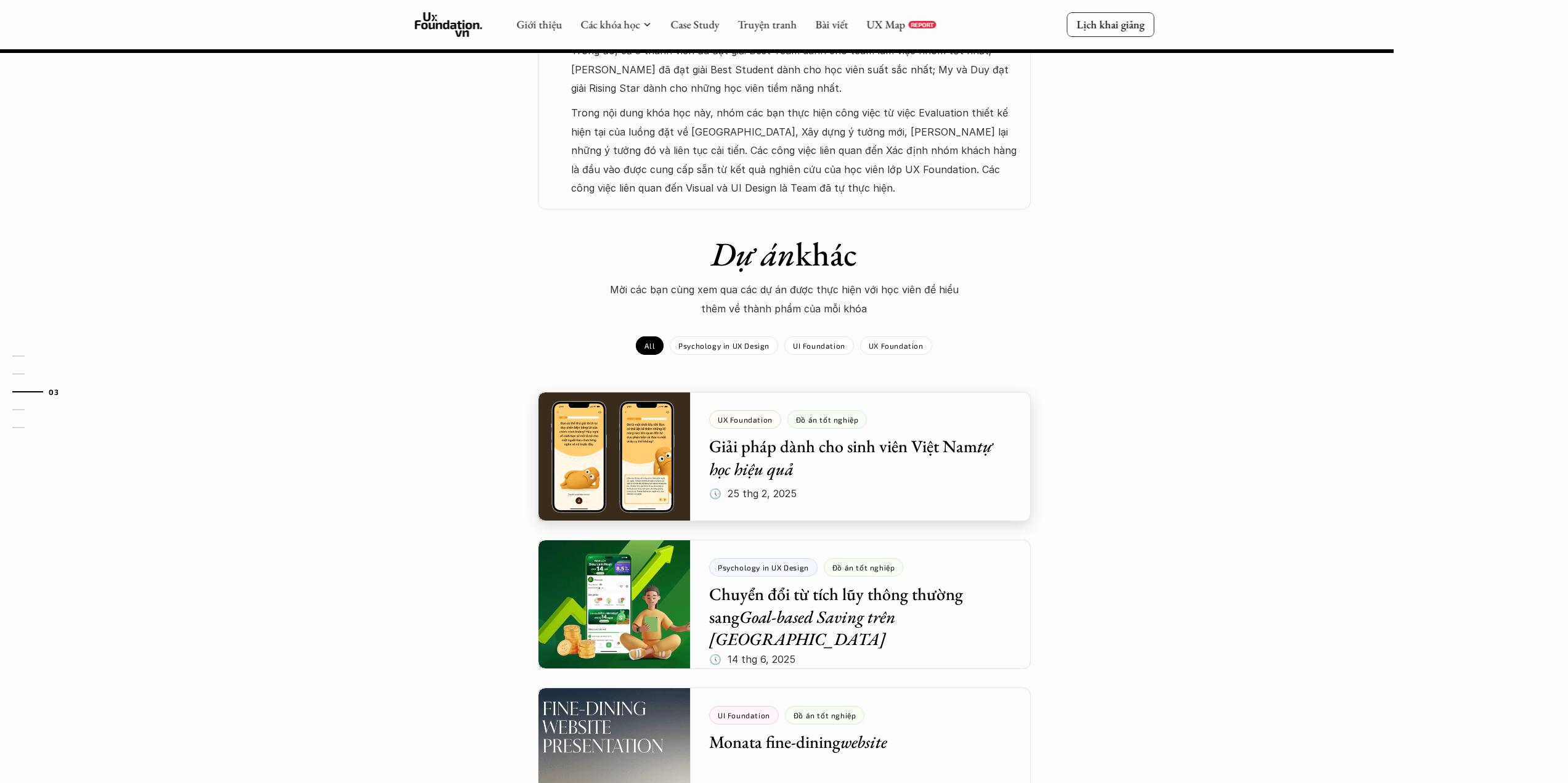
scroll to position [1168, 0]
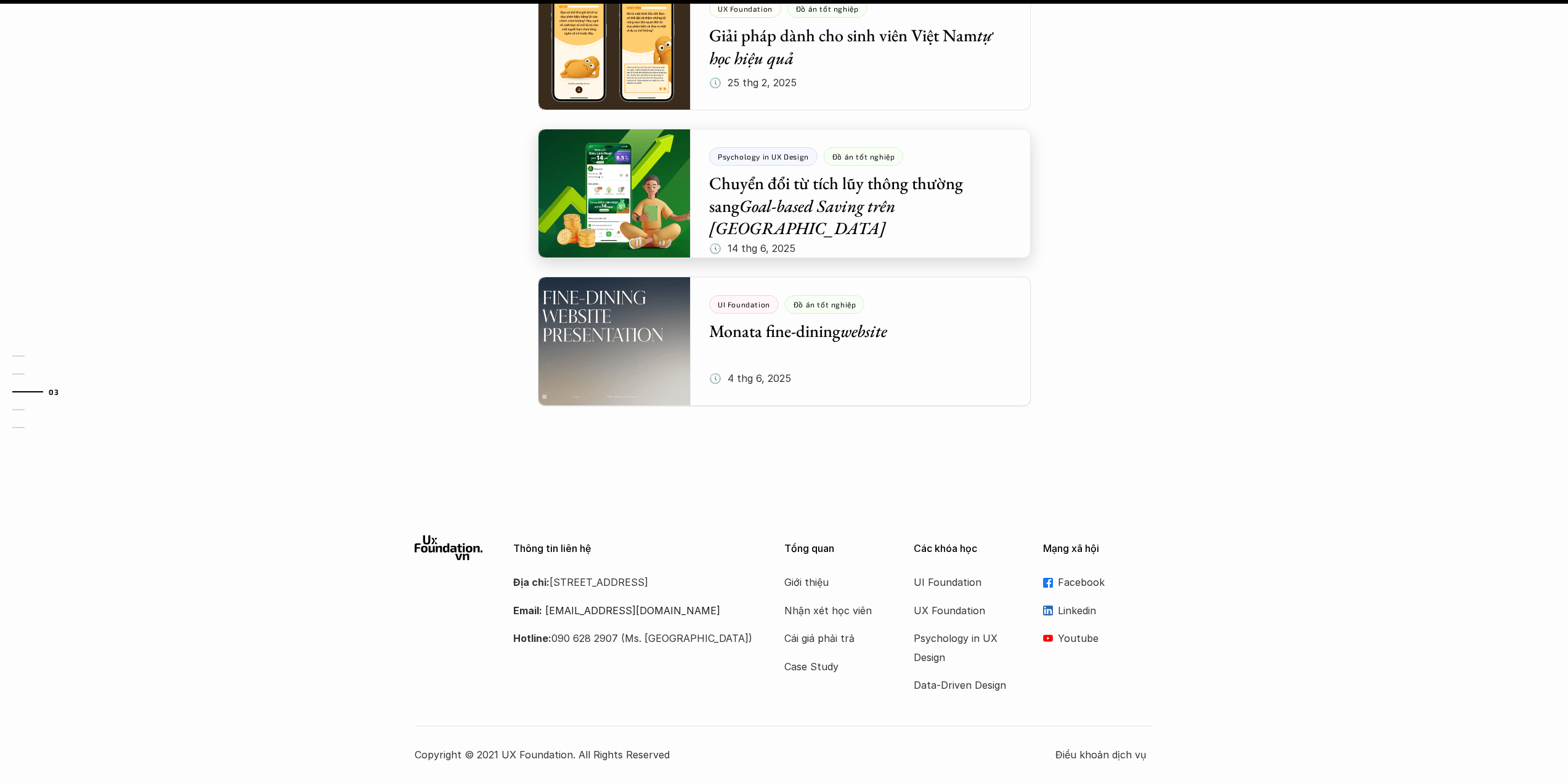
click at [938, 208] on div at bounding box center [784, 193] width 493 height 130
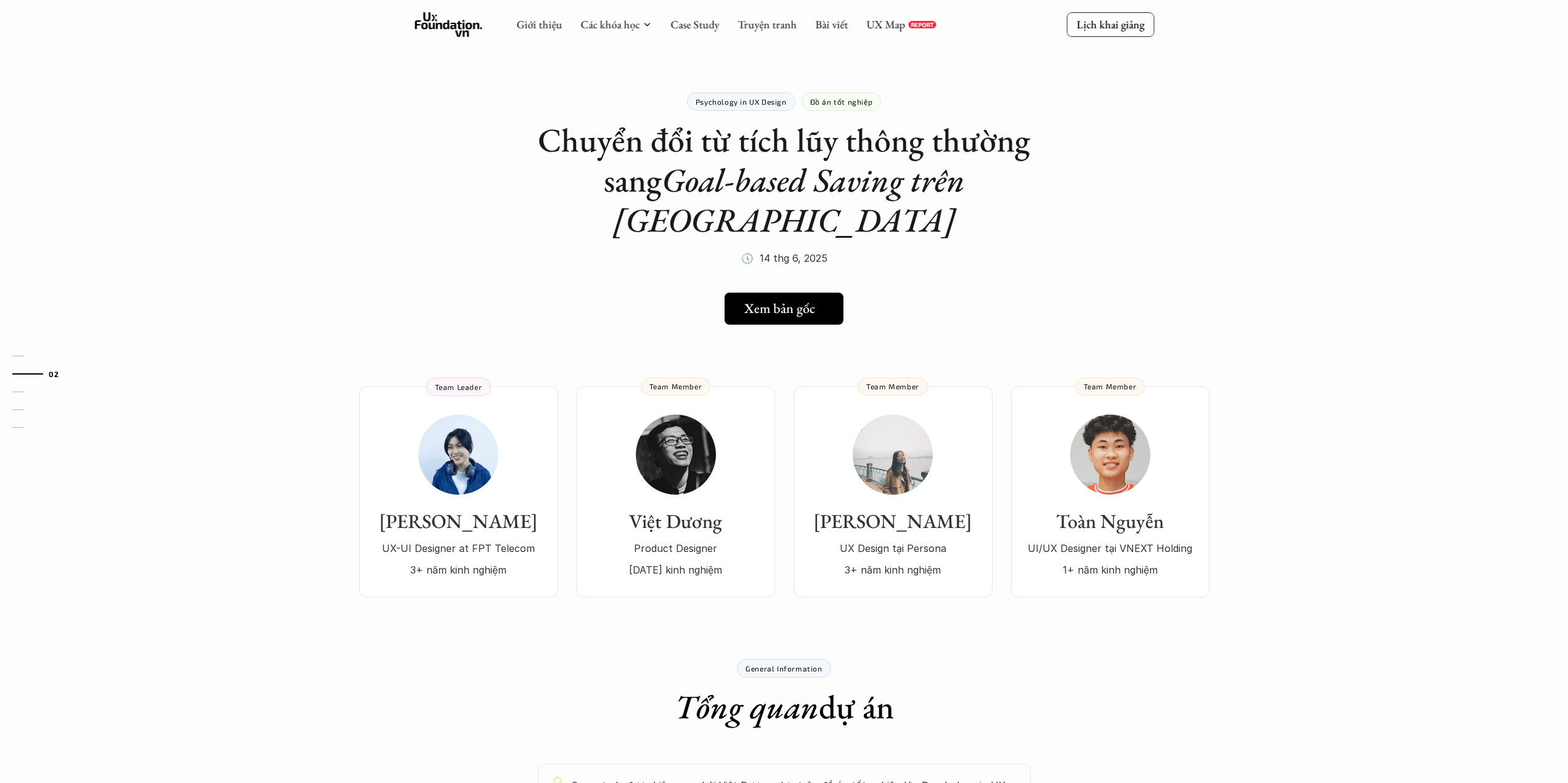
click at [832, 292] on link "Xem bản gốc" at bounding box center [784, 308] width 119 height 32
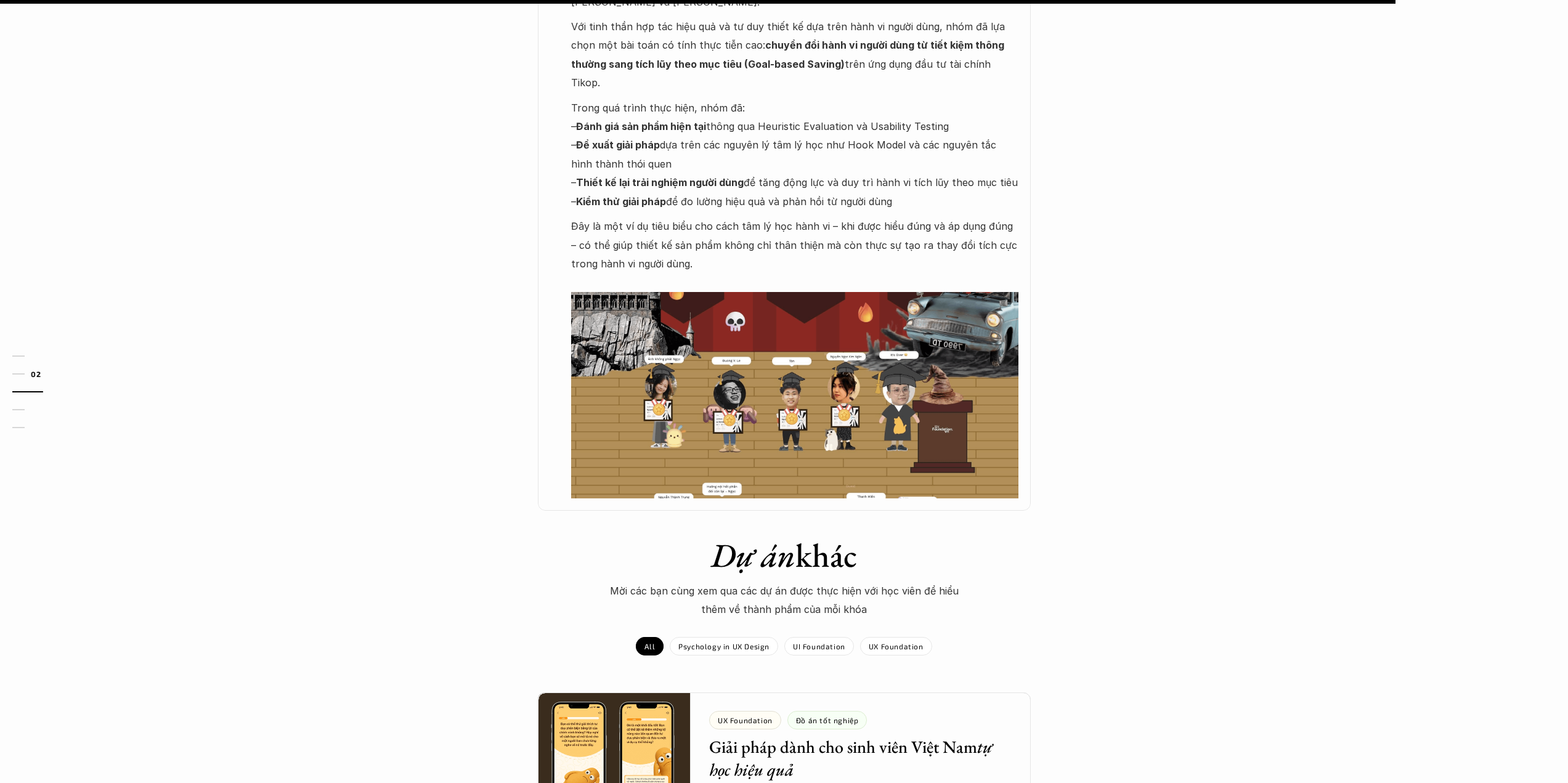
scroll to position [1232, 0]
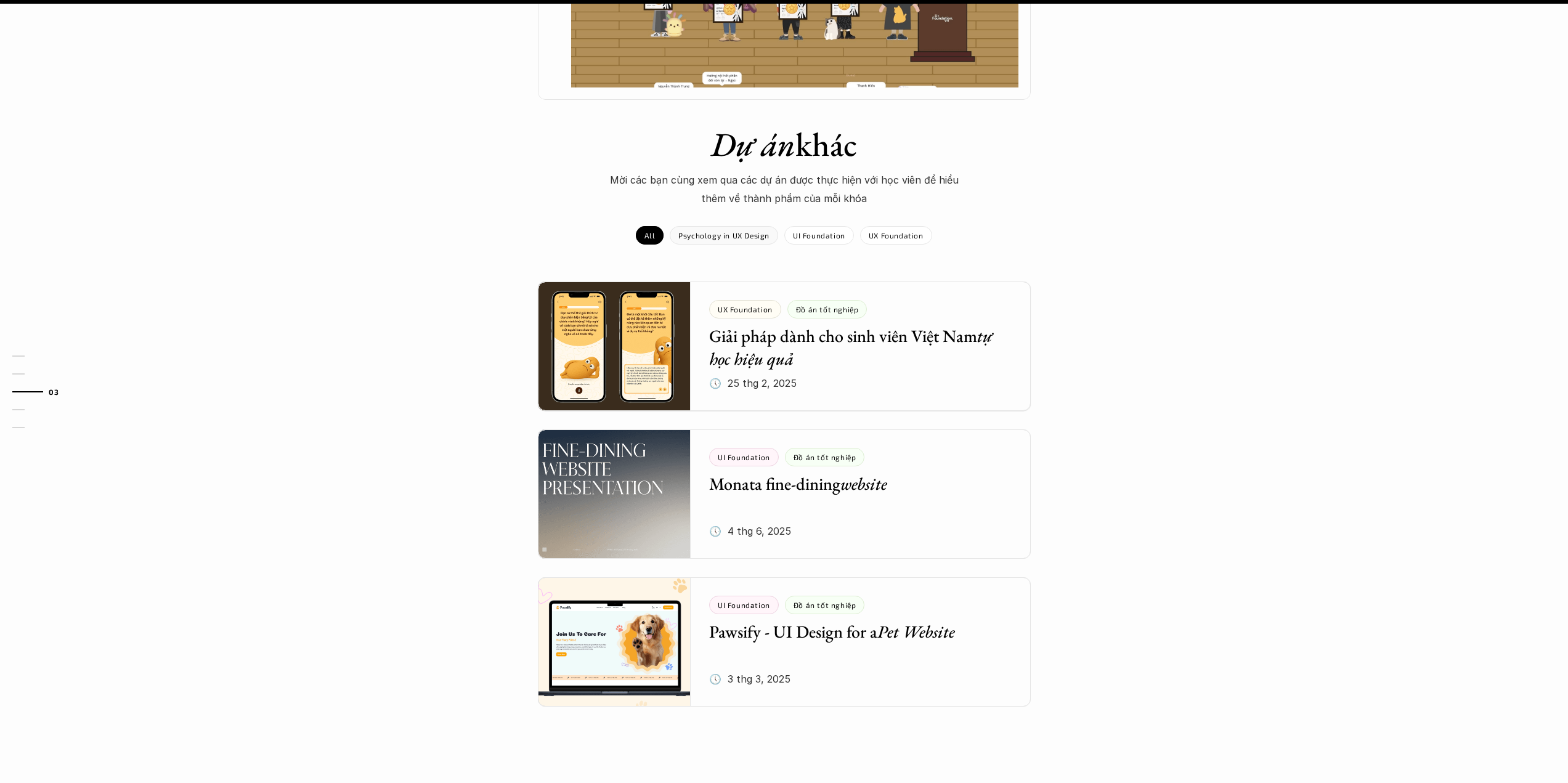
click at [740, 231] on p "Psychology in UX Design" at bounding box center [724, 235] width 91 height 8
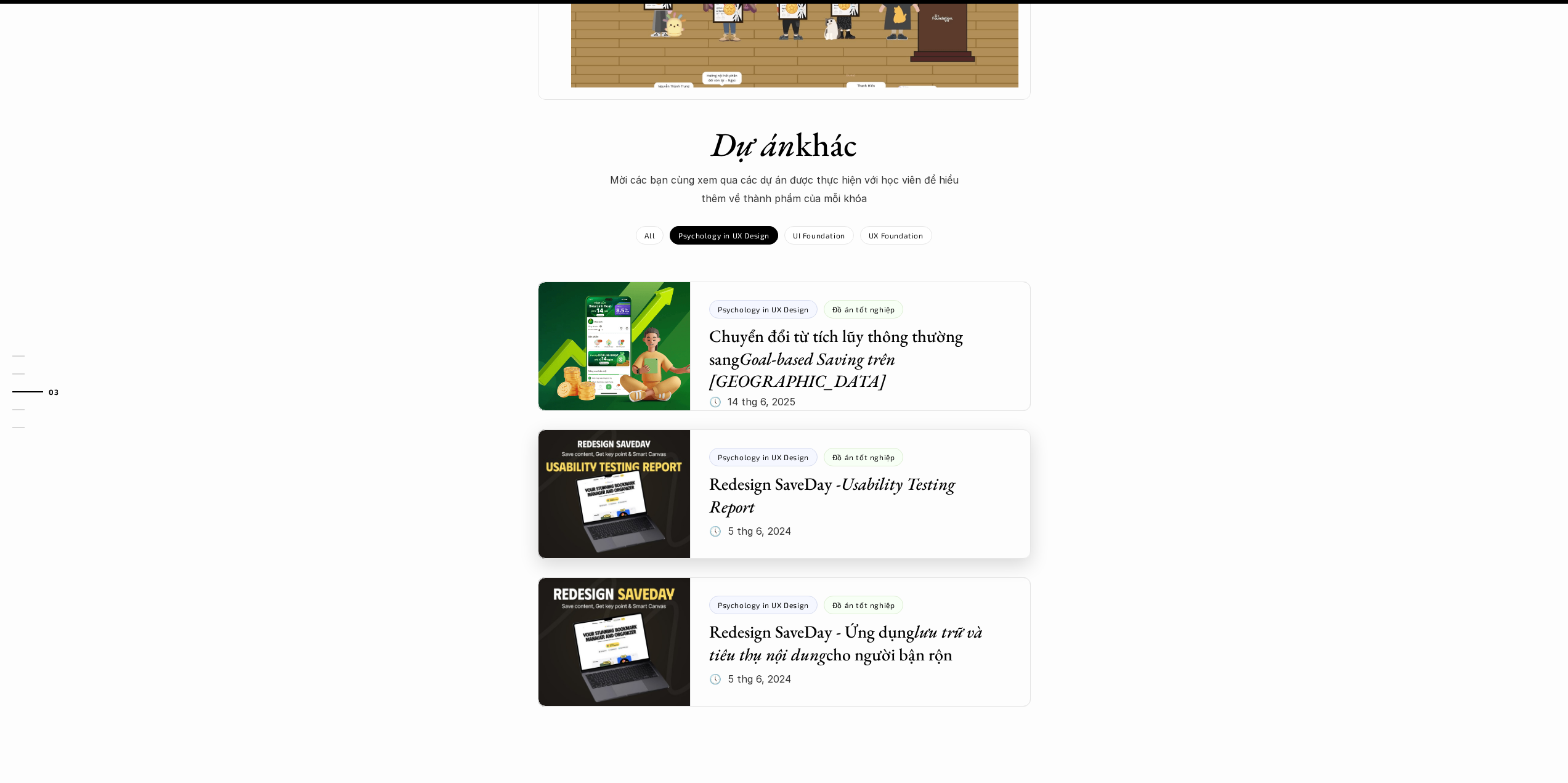
click at [958, 440] on div at bounding box center [784, 494] width 493 height 130
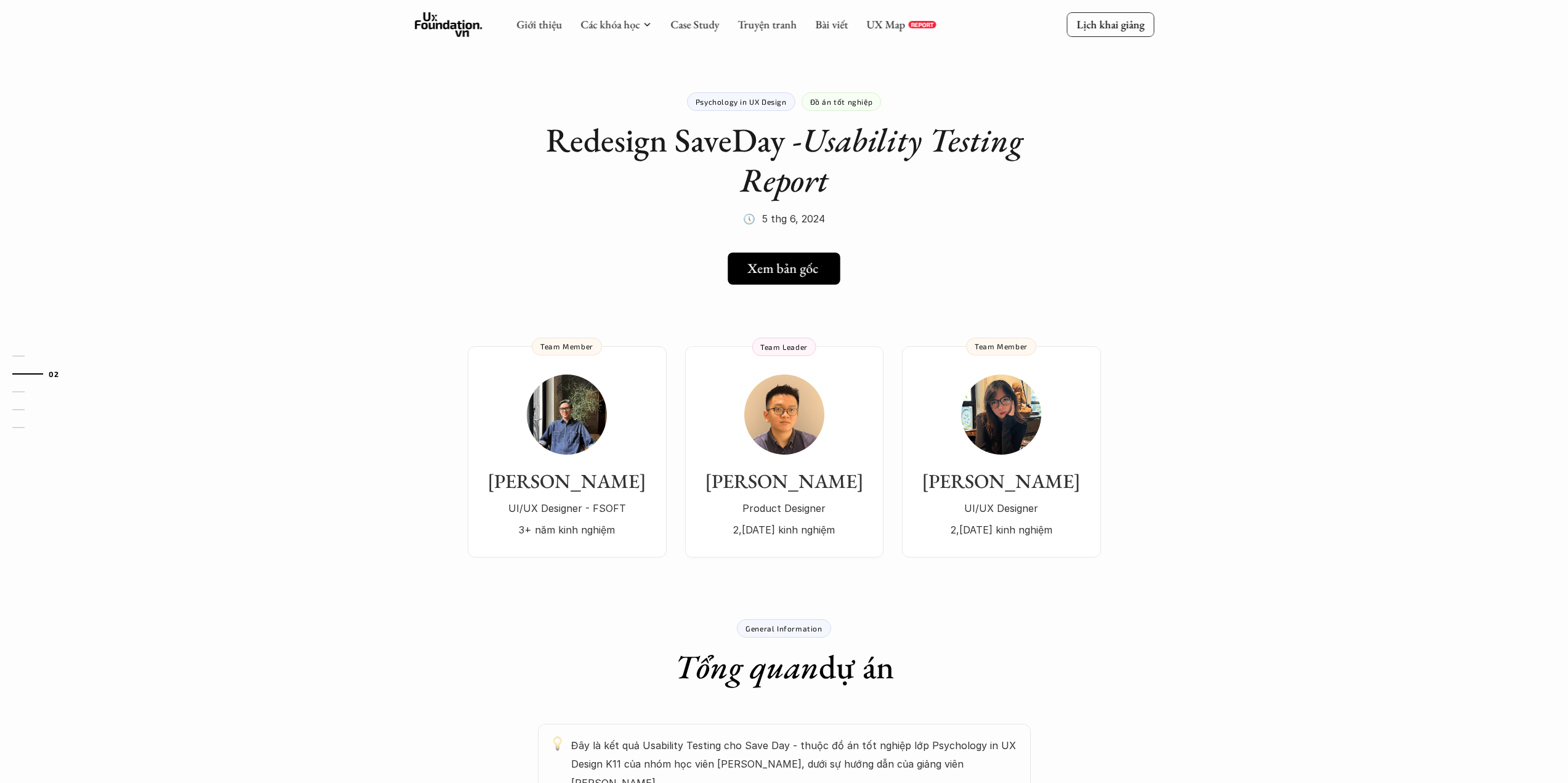
click at [827, 272] on icon at bounding box center [823, 268] width 10 height 10
click at [707, 25] on link "Case Study" at bounding box center [694, 24] width 49 height 14
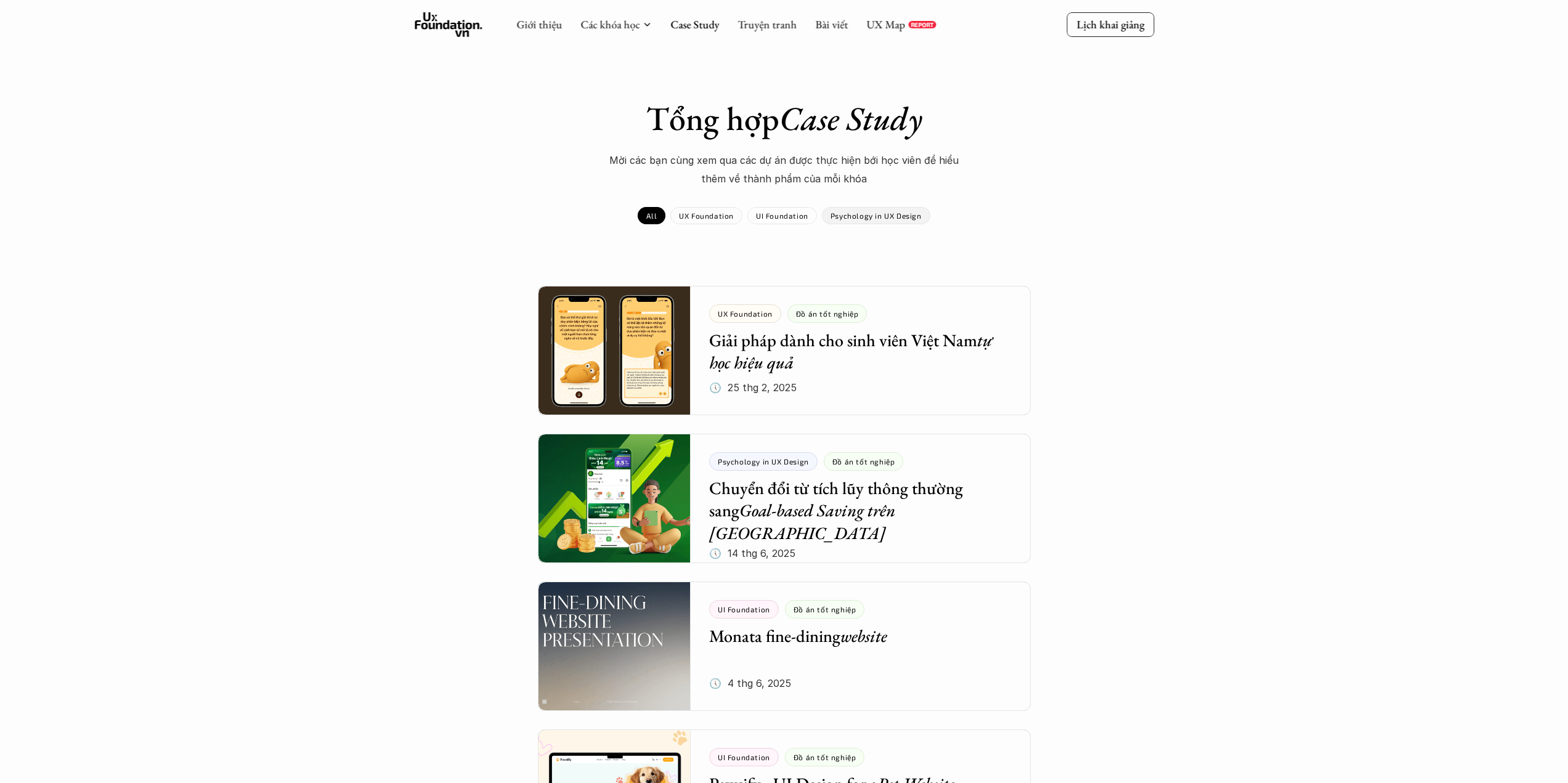
click at [866, 216] on p "Psychology in UX Design" at bounding box center [876, 215] width 91 height 8
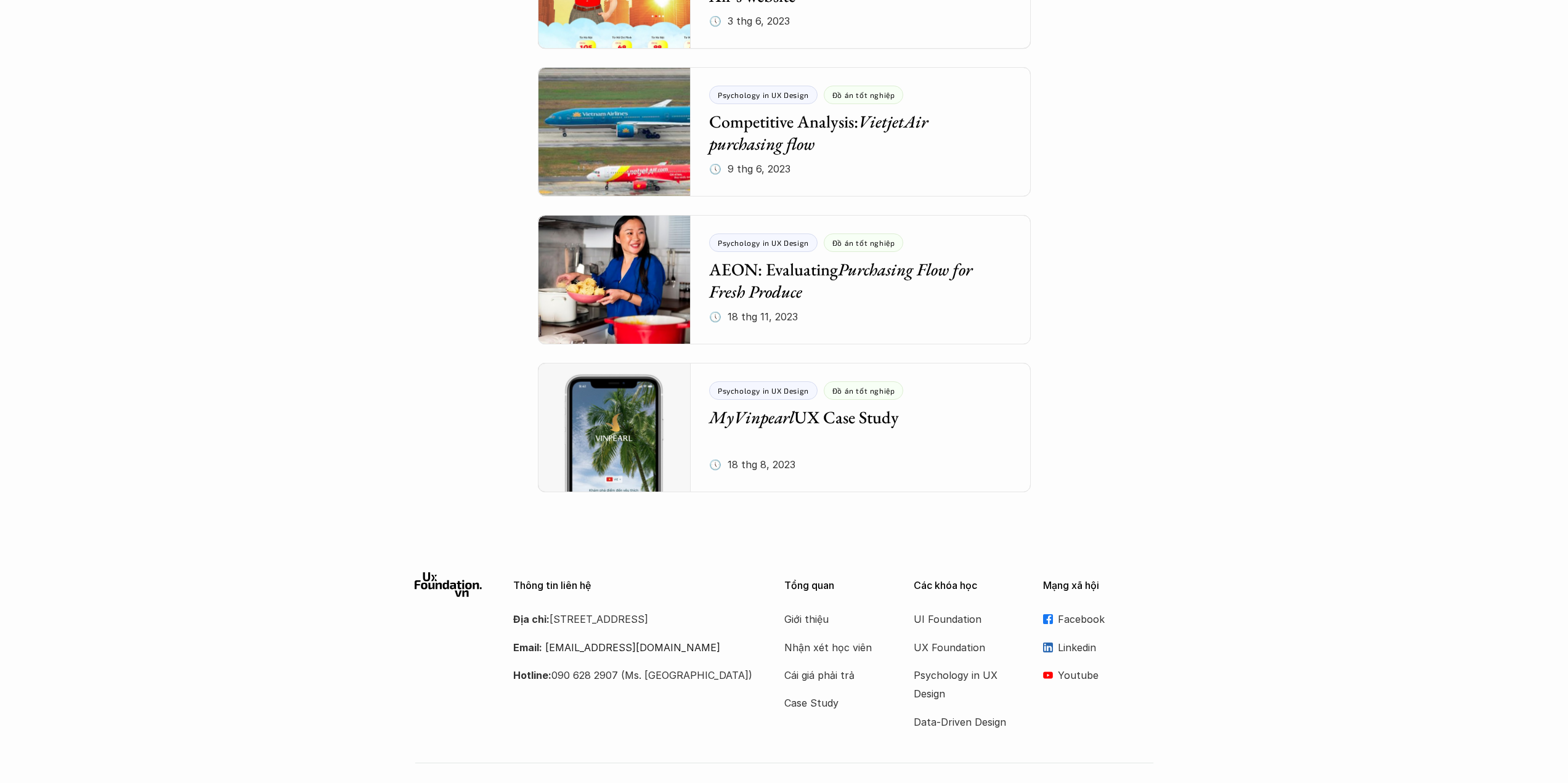
scroll to position [1290, 0]
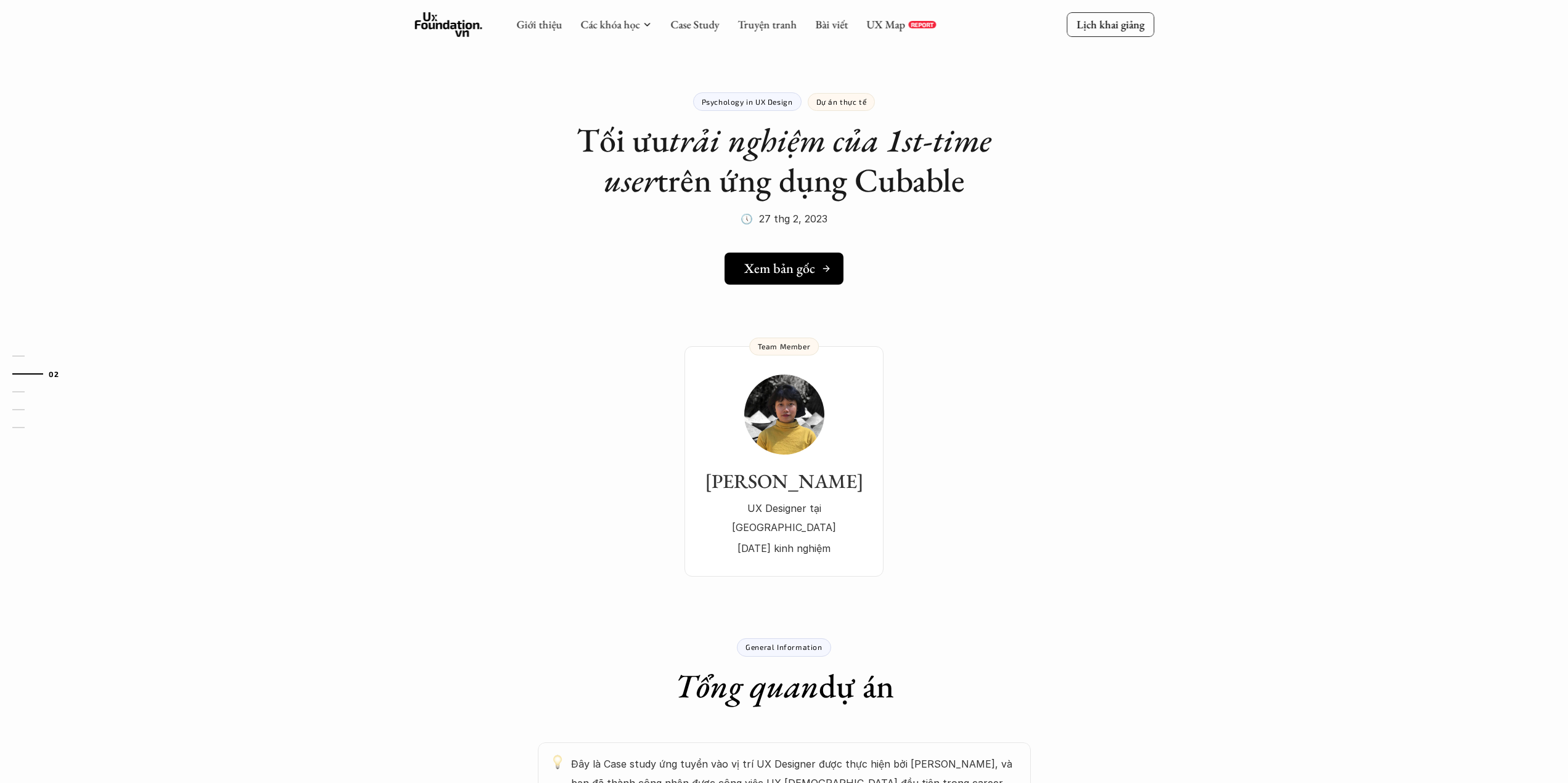
click at [788, 263] on h5 "Xem bản gốc" at bounding box center [780, 268] width 71 height 16
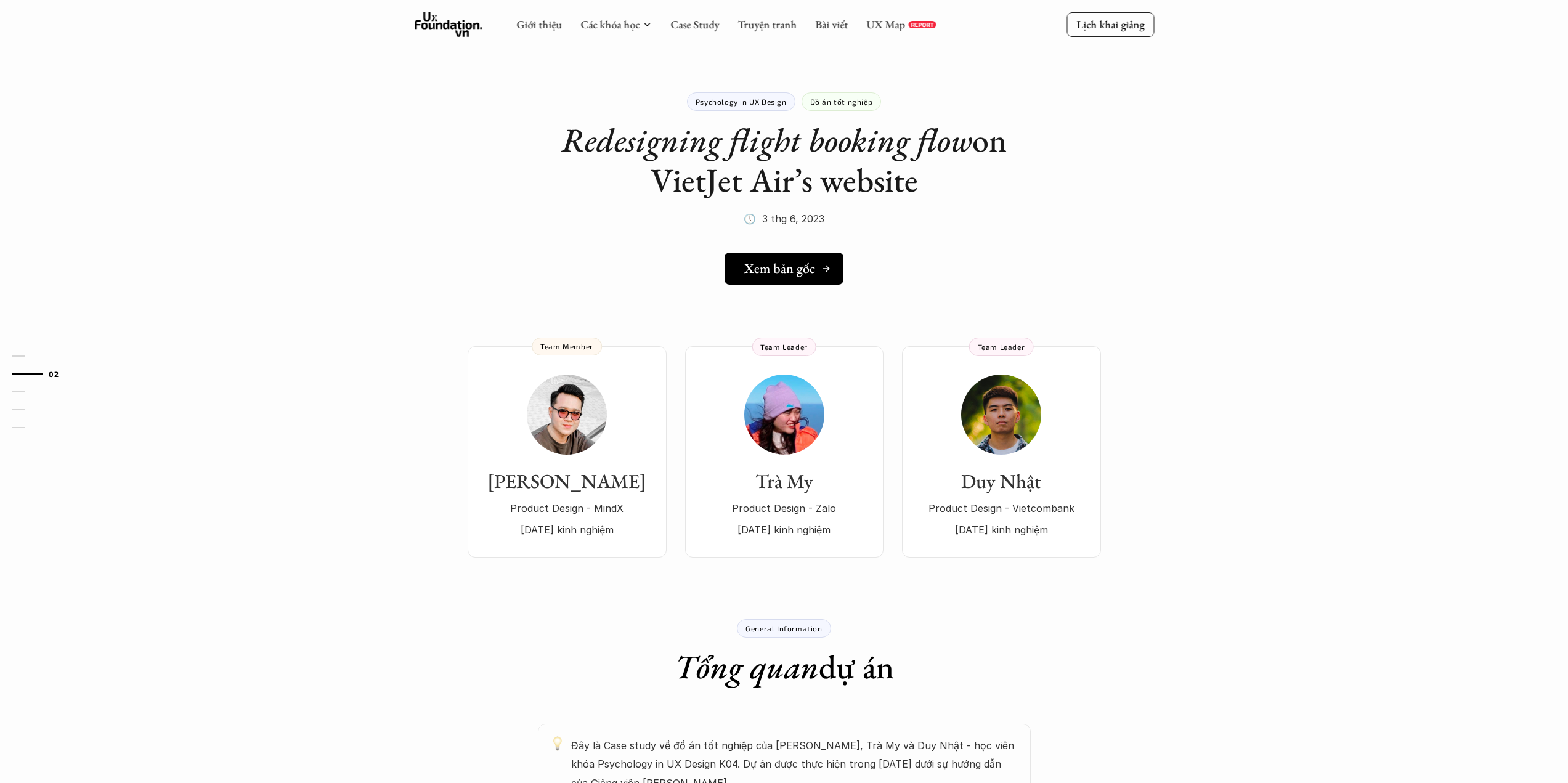
click at [810, 261] on h5 "Xem bản gốc" at bounding box center [780, 268] width 71 height 16
